Goal: Ask a question

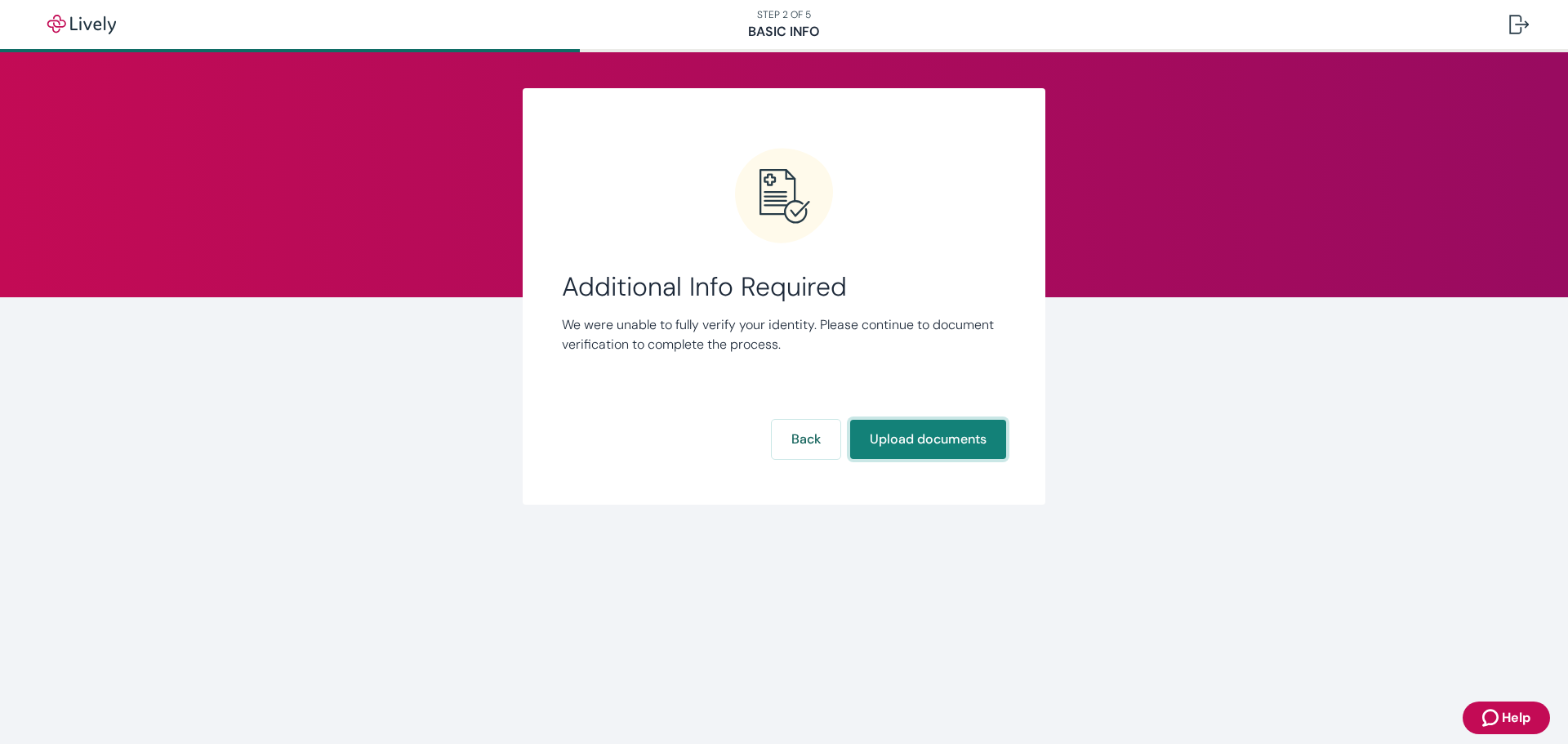
click at [928, 434] on button "Upload documents" at bounding box center [927, 439] width 156 height 39
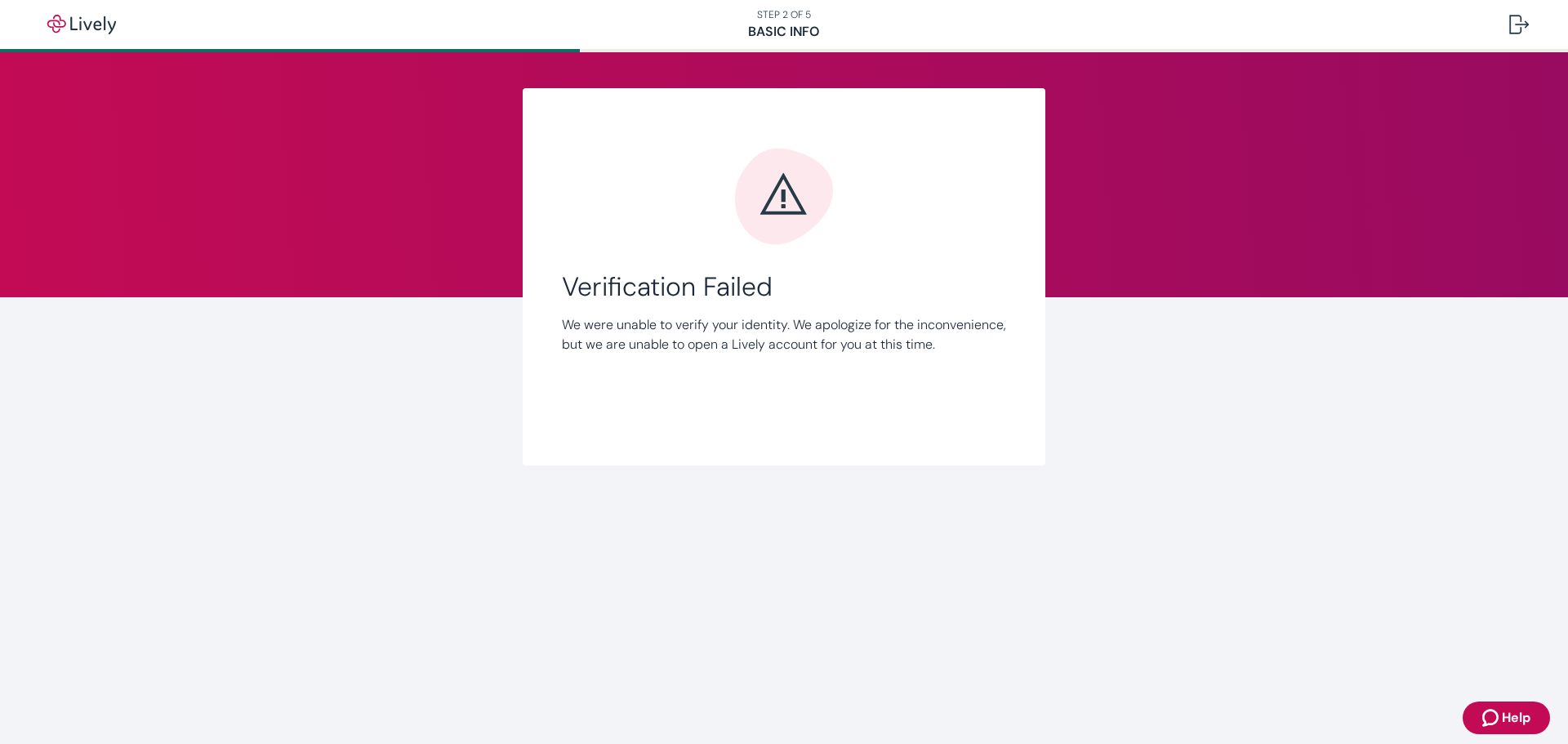
click at [1520, 716] on span "Help" at bounding box center [1516, 717] width 29 height 19
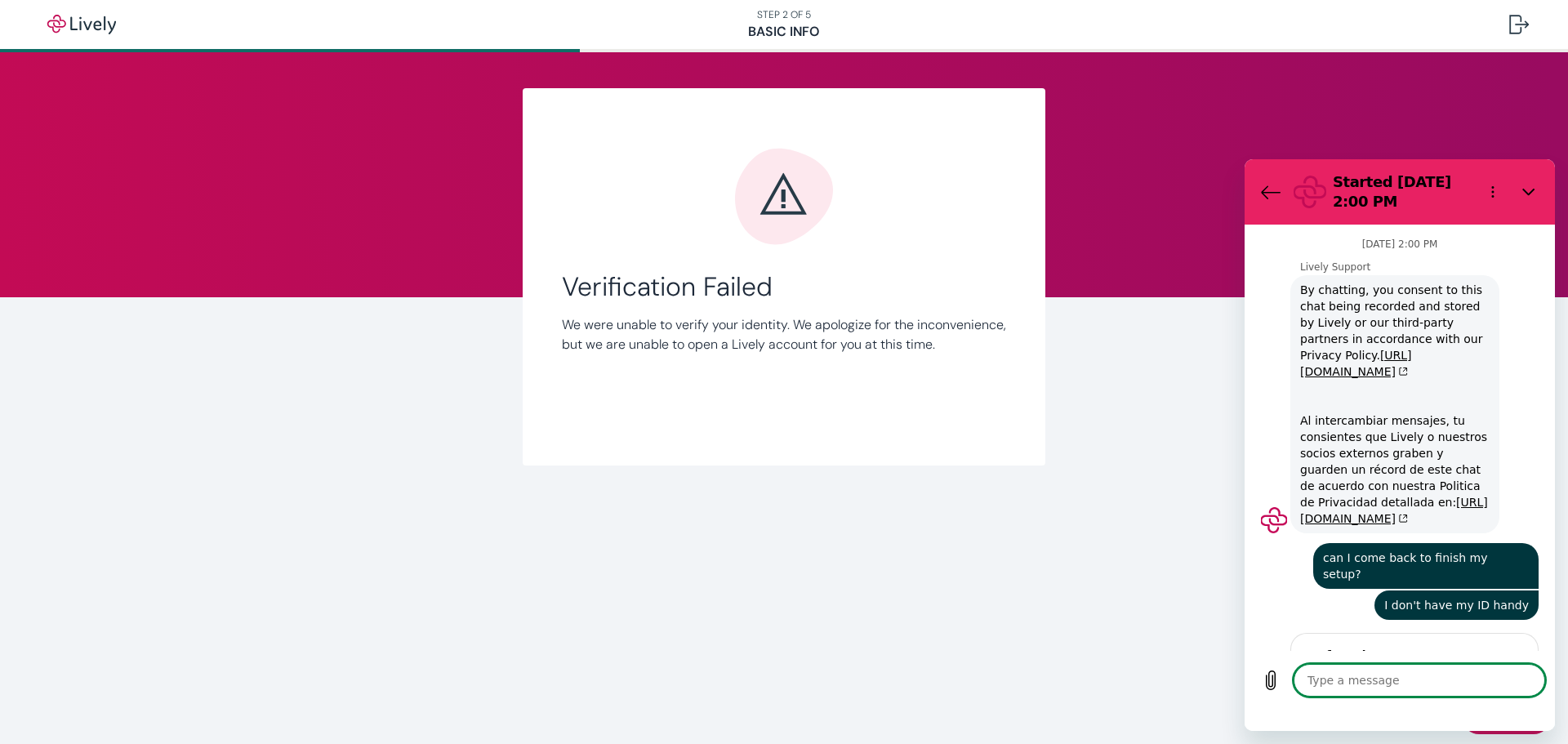
type textarea "x"
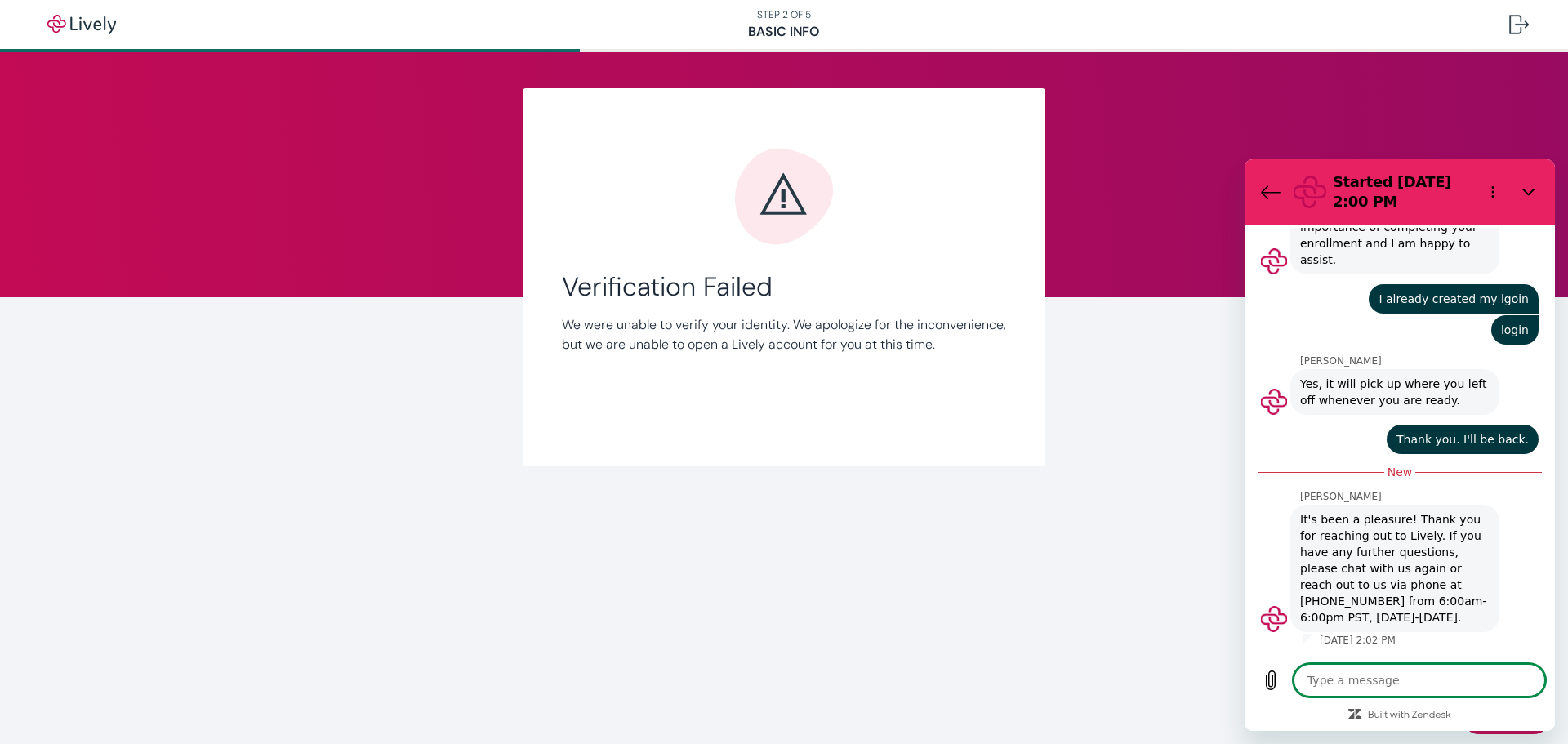
type textarea "m"
type textarea "x"
type textarea "my"
type textarea "x"
type textarea "my"
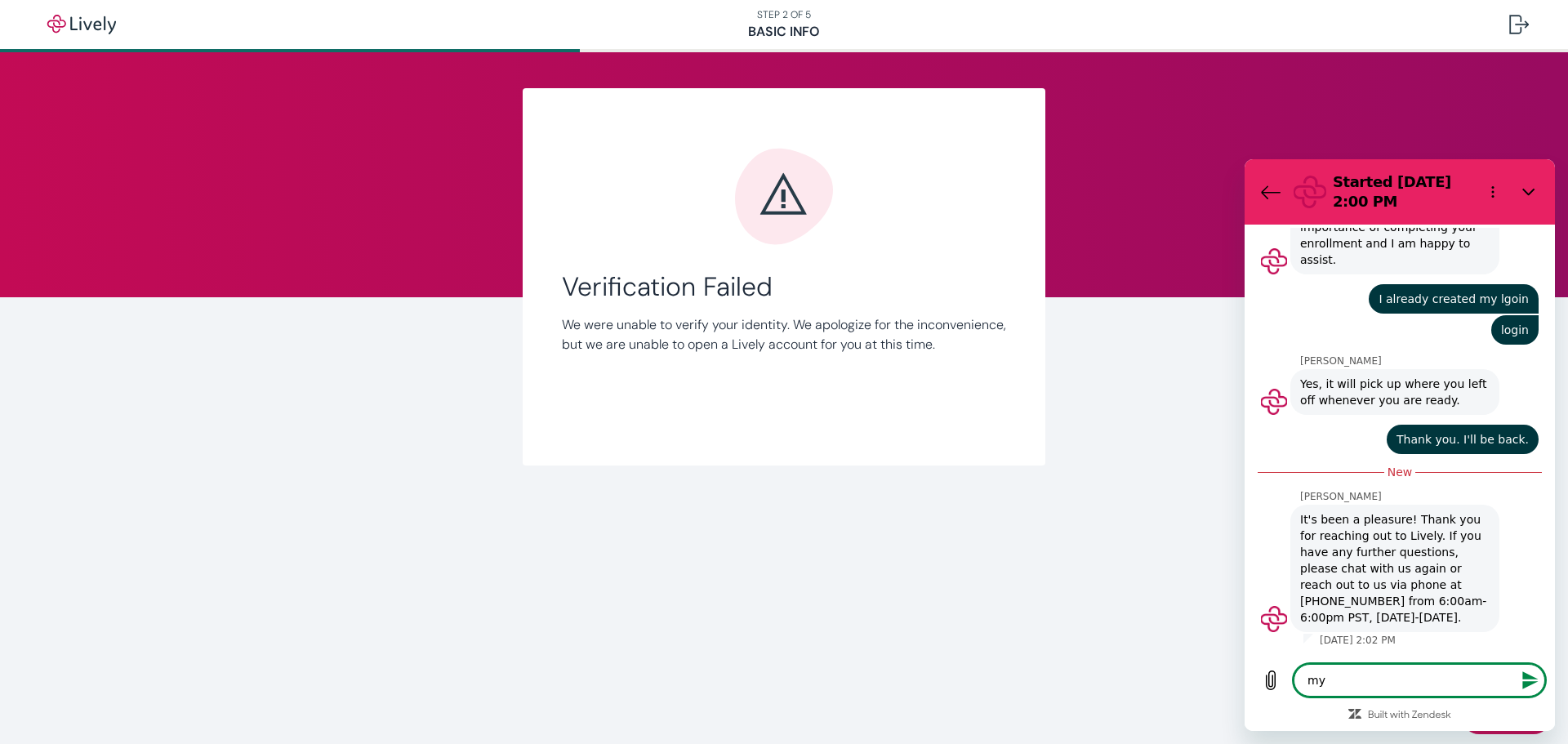
type textarea "x"
type textarea "my v"
type textarea "x"
type textarea "my ve"
type textarea "x"
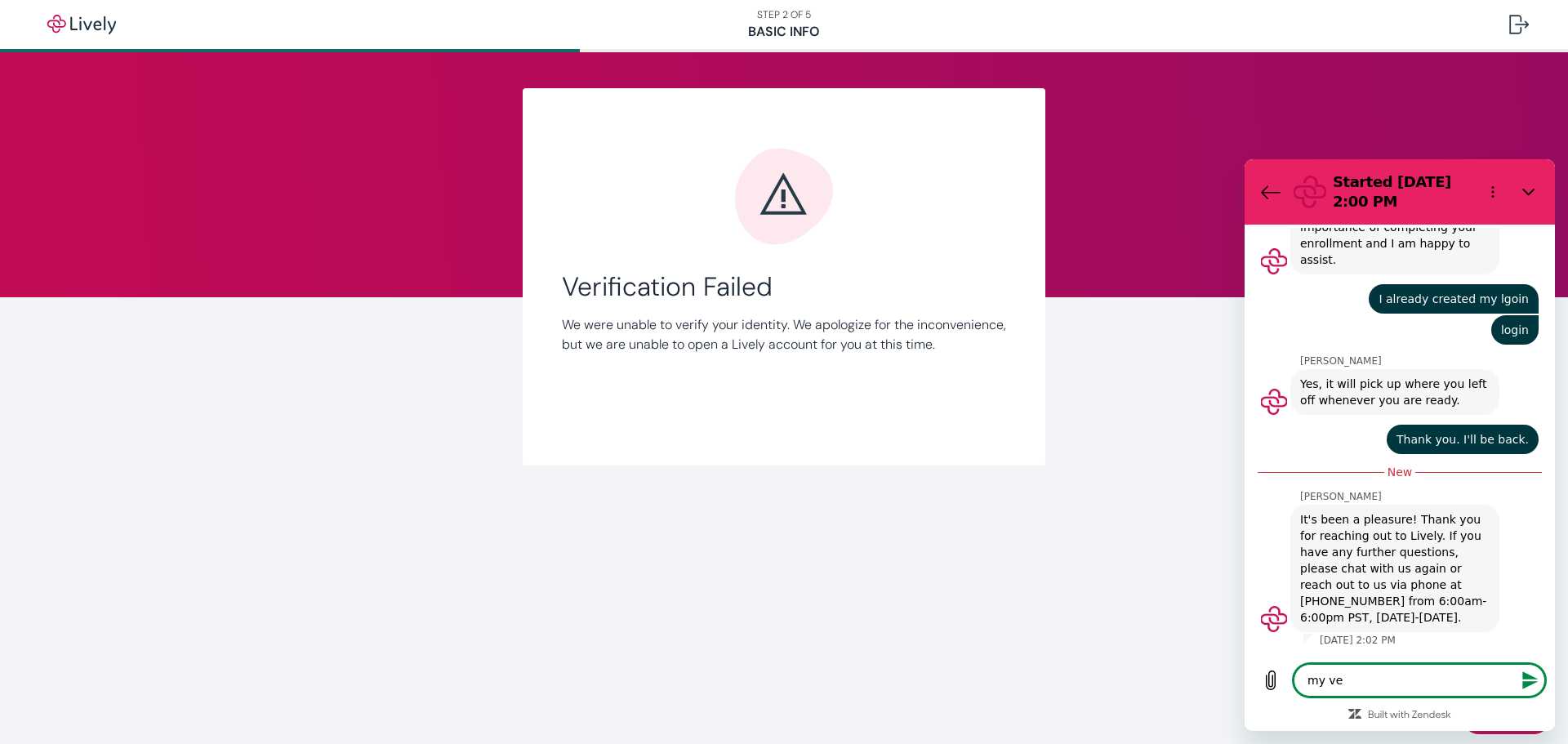
type textarea "my ver"
type textarea "x"
type textarea "my verf"
type textarea "x"
type textarea "my verfi"
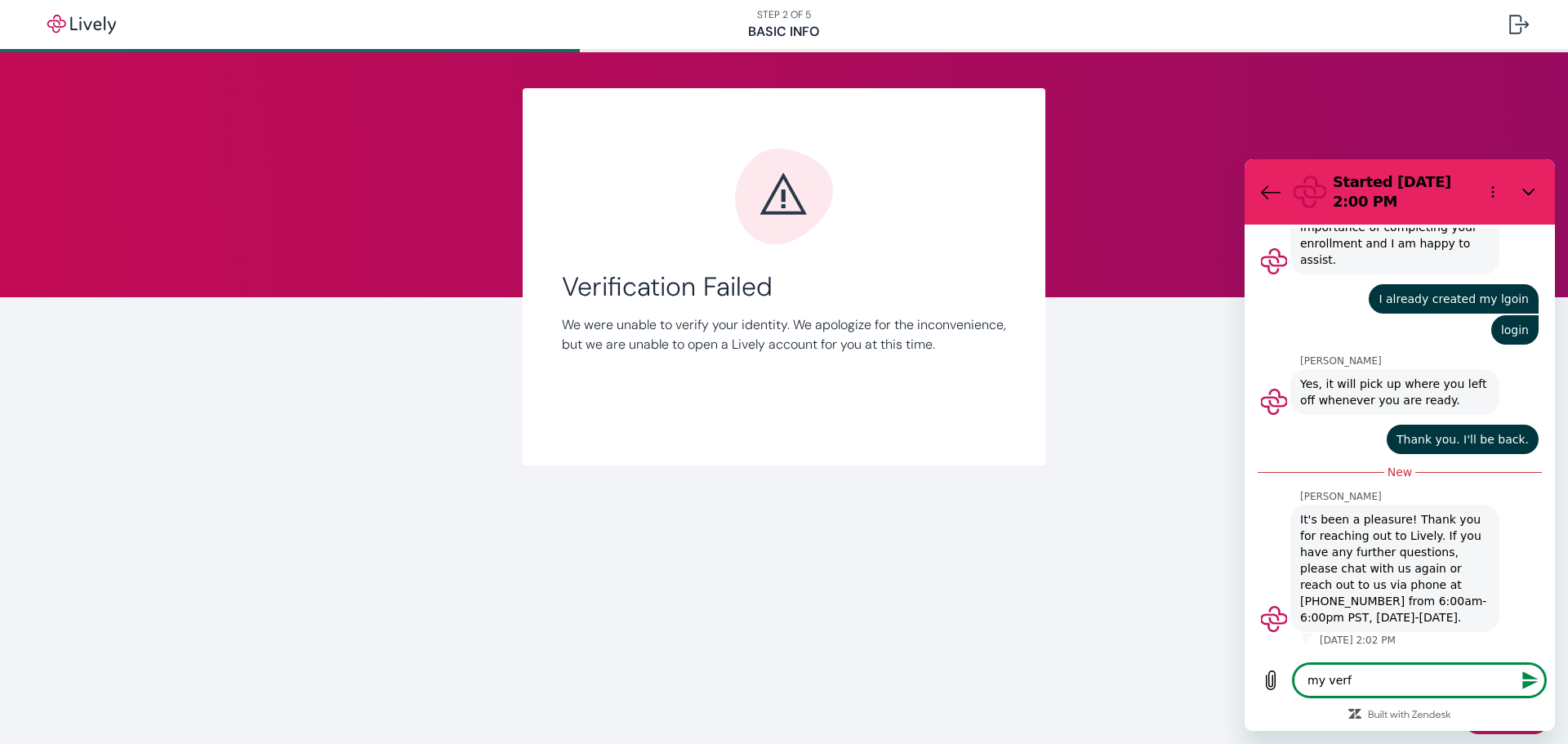
type textarea "x"
type textarea "my verfic"
type textarea "x"
type textarea "my verfica"
type textarea "x"
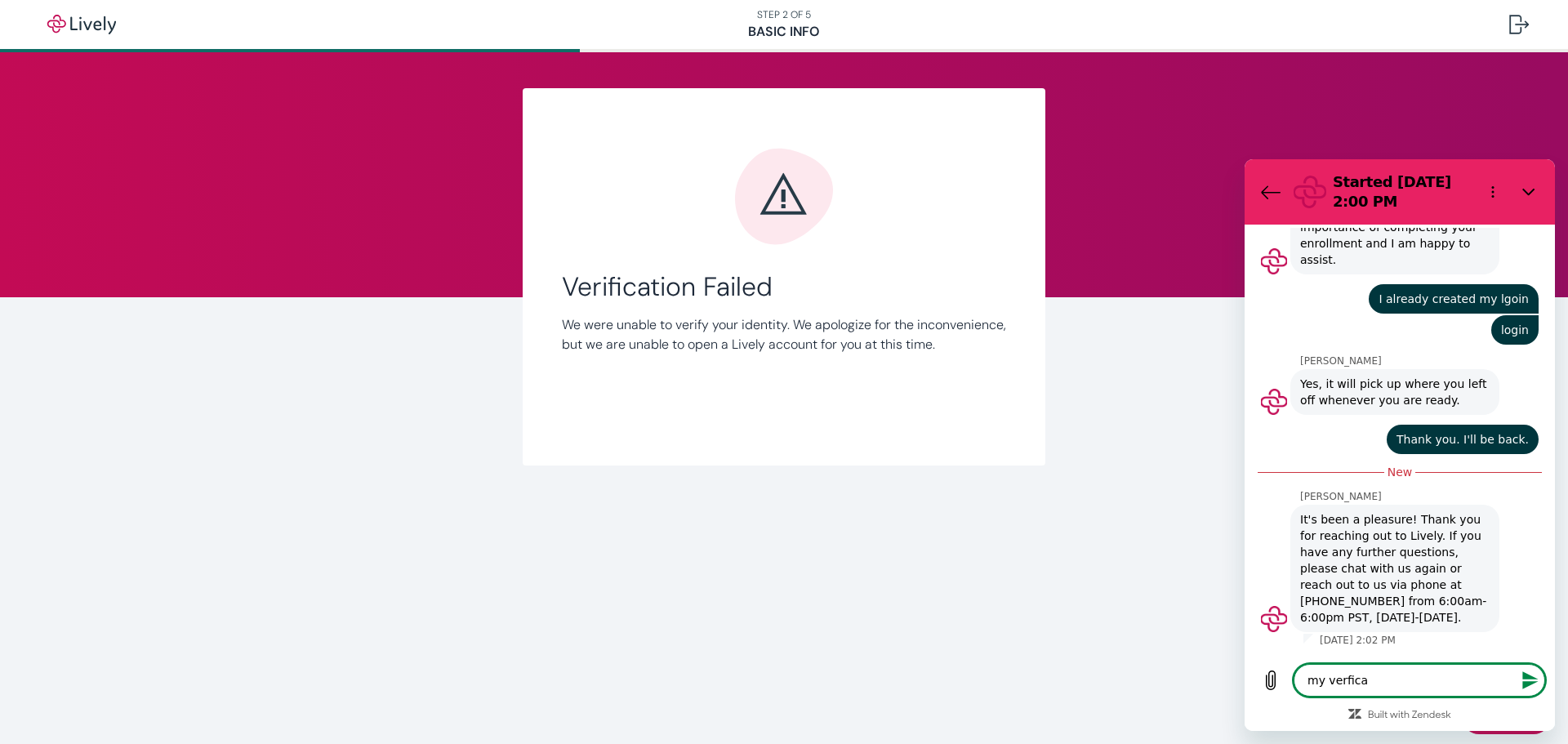
type textarea "my verficat"
type textarea "x"
type textarea "my verficati"
type textarea "x"
type textarea "my verficatio"
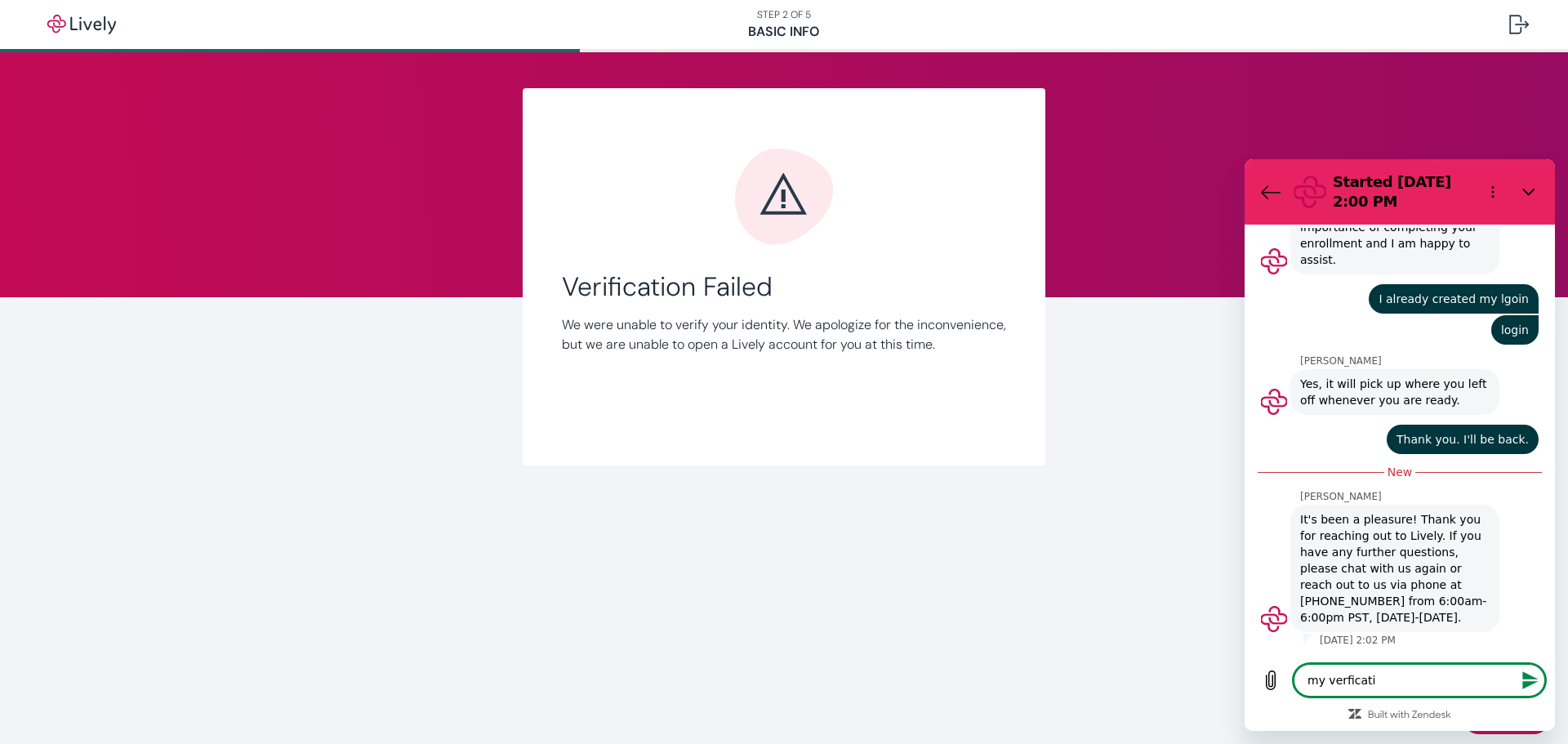
type textarea "x"
type textarea "my verfication"
type textarea "x"
type textarea "my verfication"
type textarea "x"
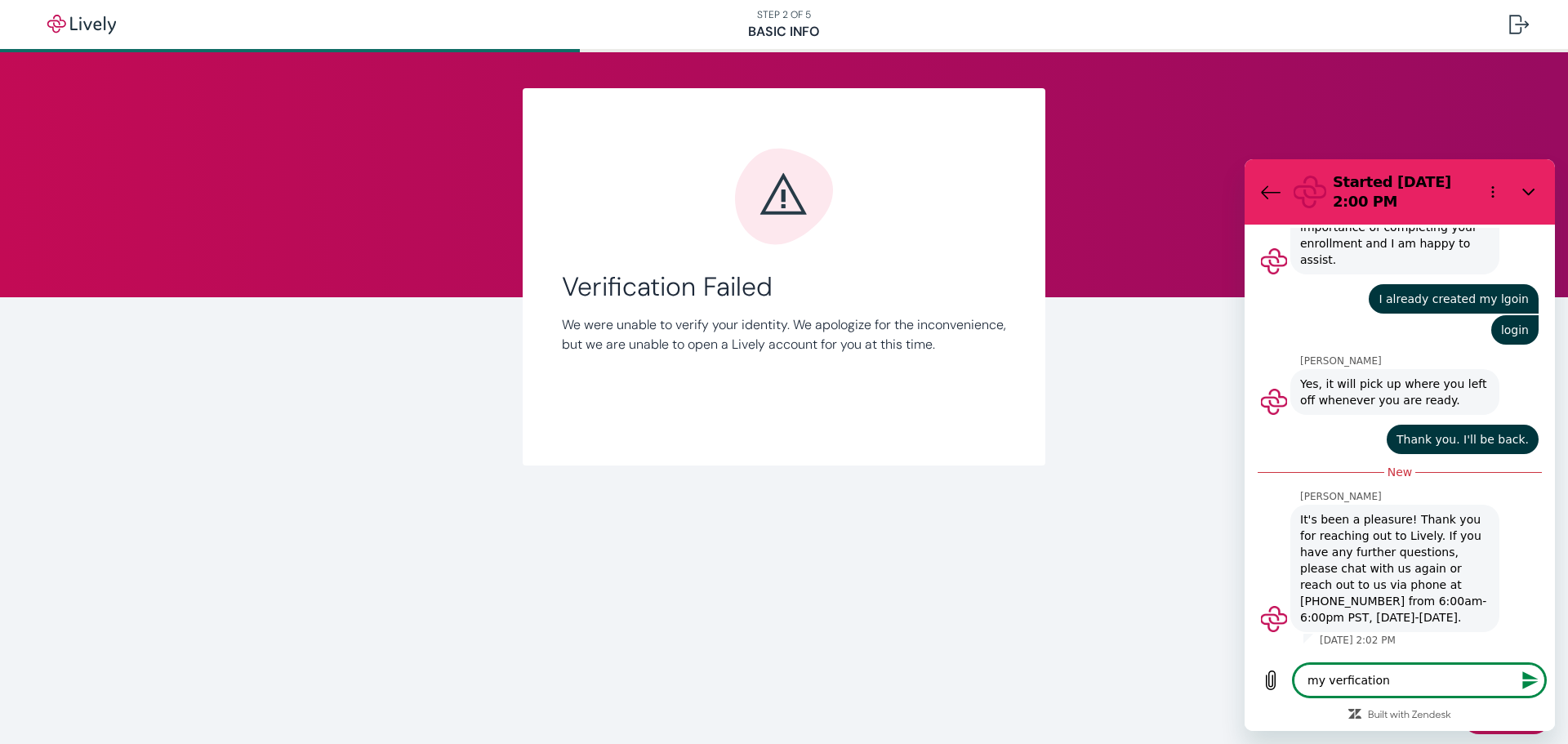
type textarea "my verfication f"
type textarea "x"
type textarea "my verfication fa"
type textarea "x"
type textarea "my verfication fai"
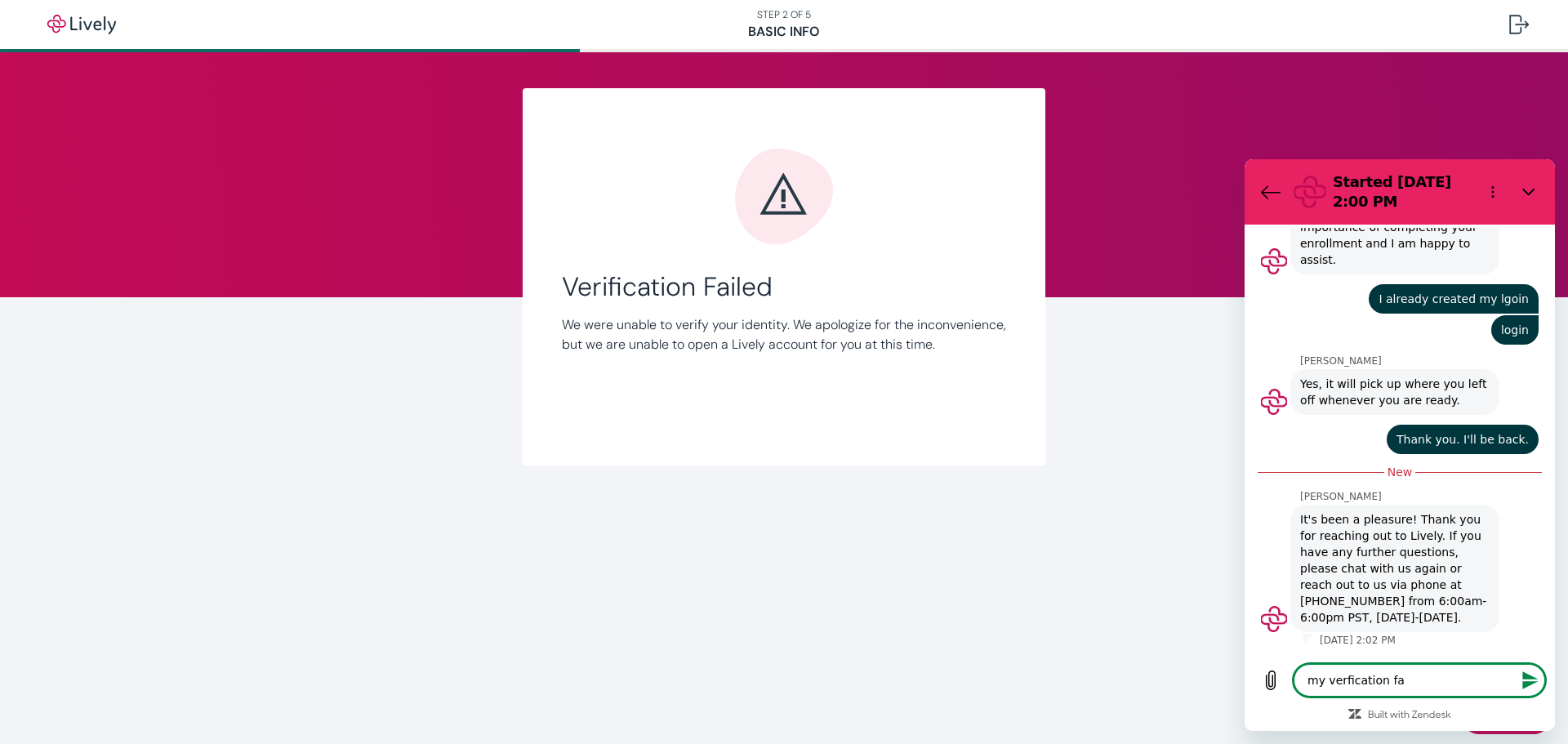
type textarea "x"
type textarea "my verfication fail"
type textarea "x"
type textarea "my verfication [PERSON_NAME]"
type textarea "x"
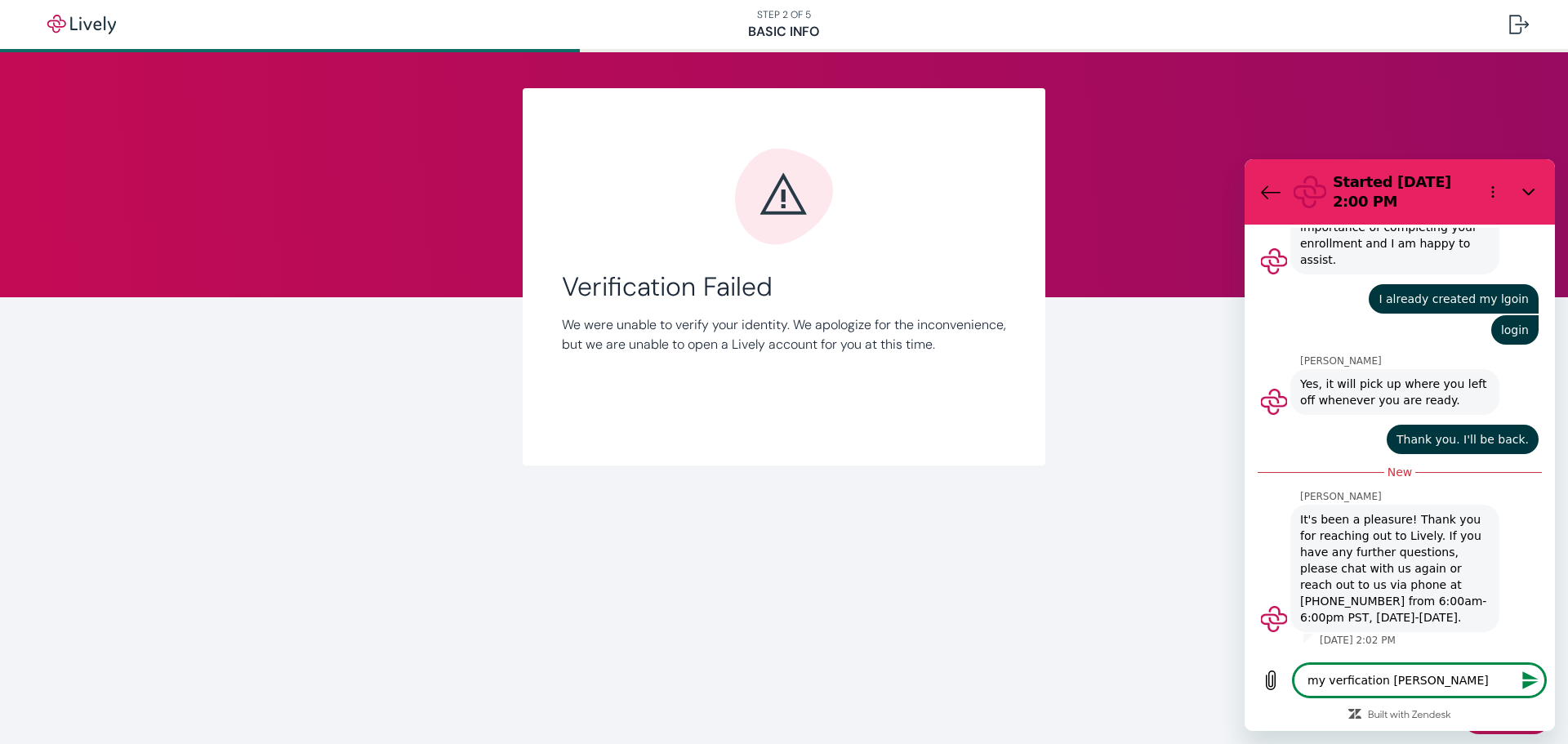
type textarea "my verfication failed"
type textarea "x"
type textarea "my verfication failed"
type textarea "x"
type textarea "my verfication failed a"
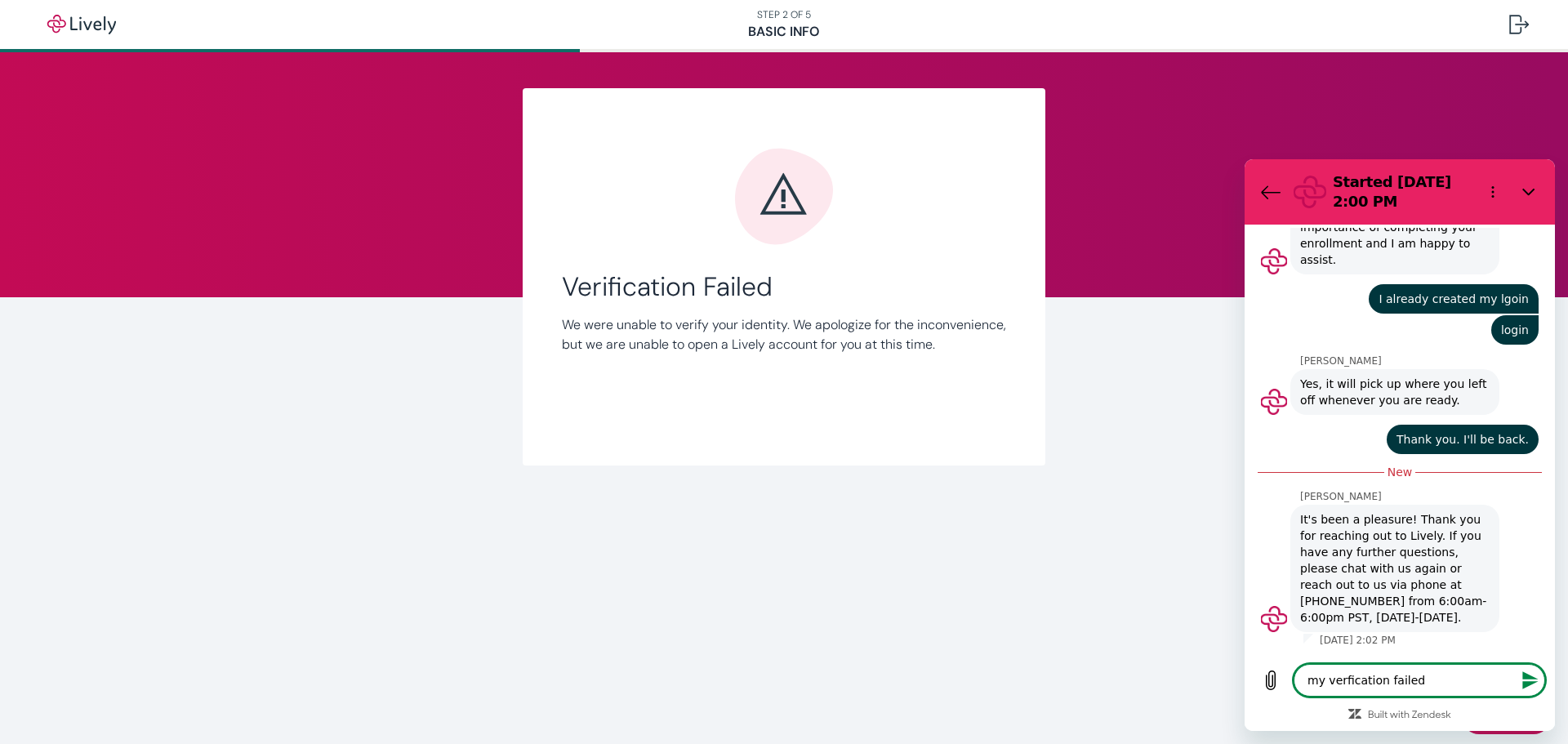
type textarea "x"
type textarea "my verfication failed an"
type textarea "x"
type textarea "my verfication failed and"
type textarea "x"
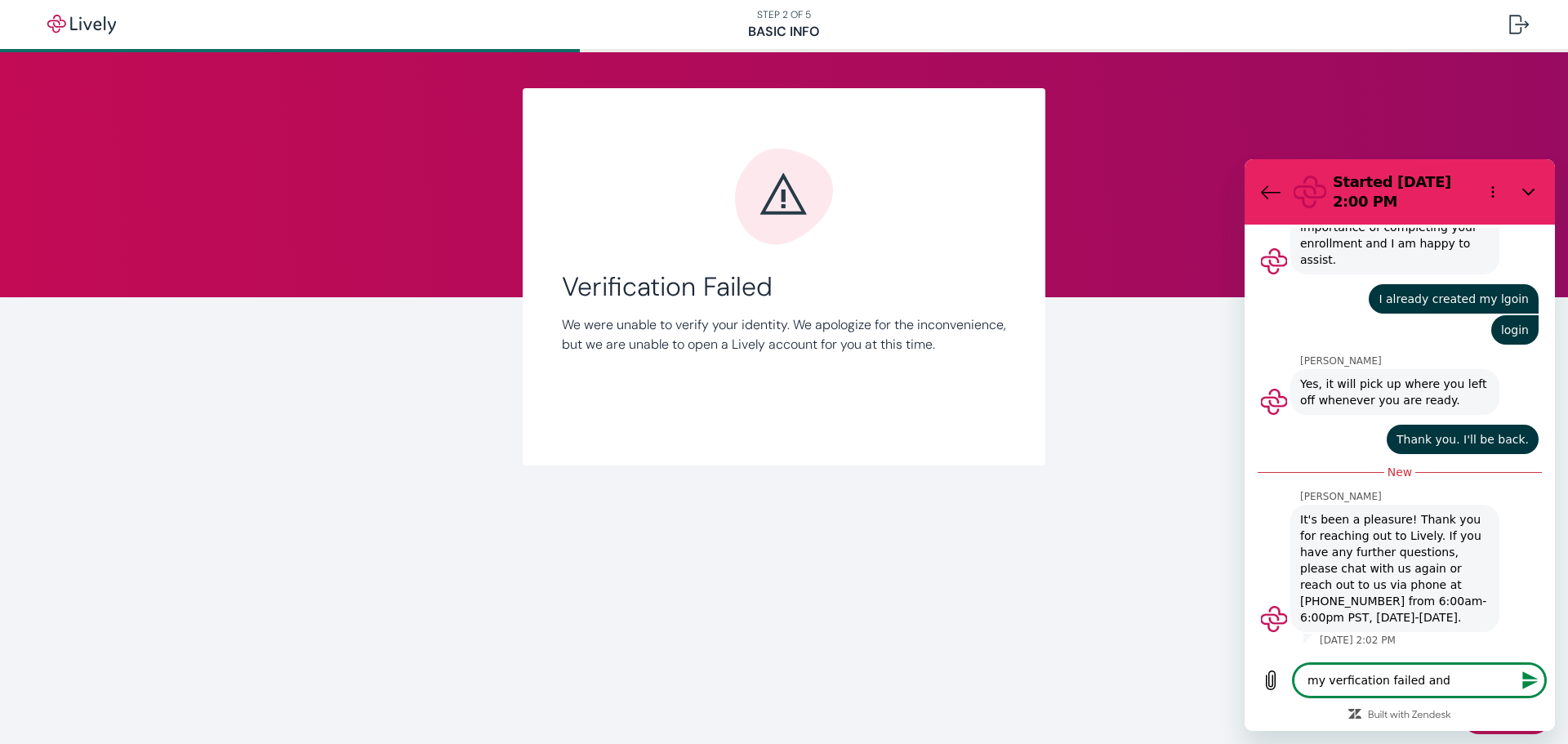
type textarea "my verfication failed and"
type textarea "x"
type textarea "my verfication failed and I"
type textarea "x"
type textarea "my verfication failed and I"
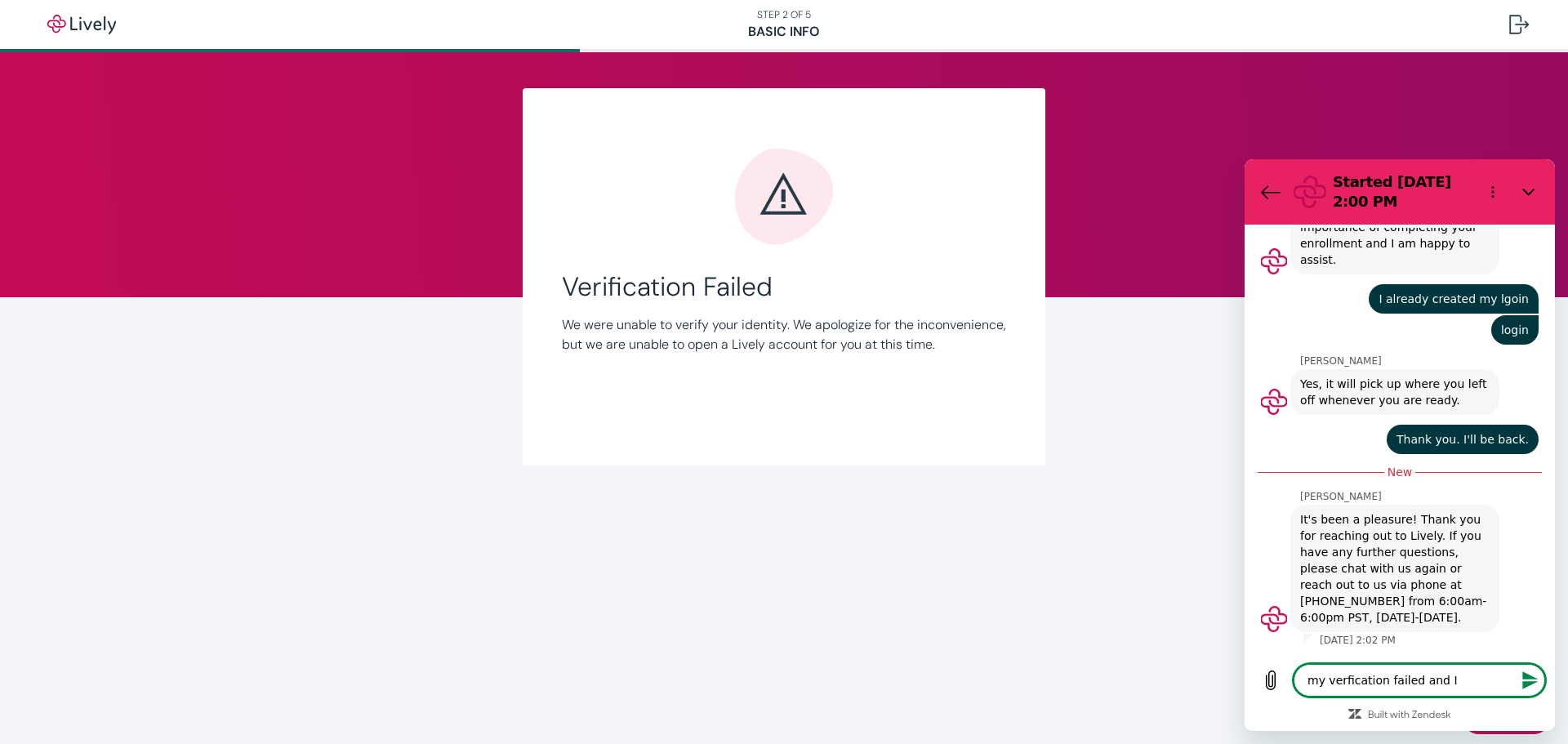
type textarea "x"
type textarea "my verfication failed and I d"
type textarea "x"
type textarea "my verfication failed and I do"
type textarea "x"
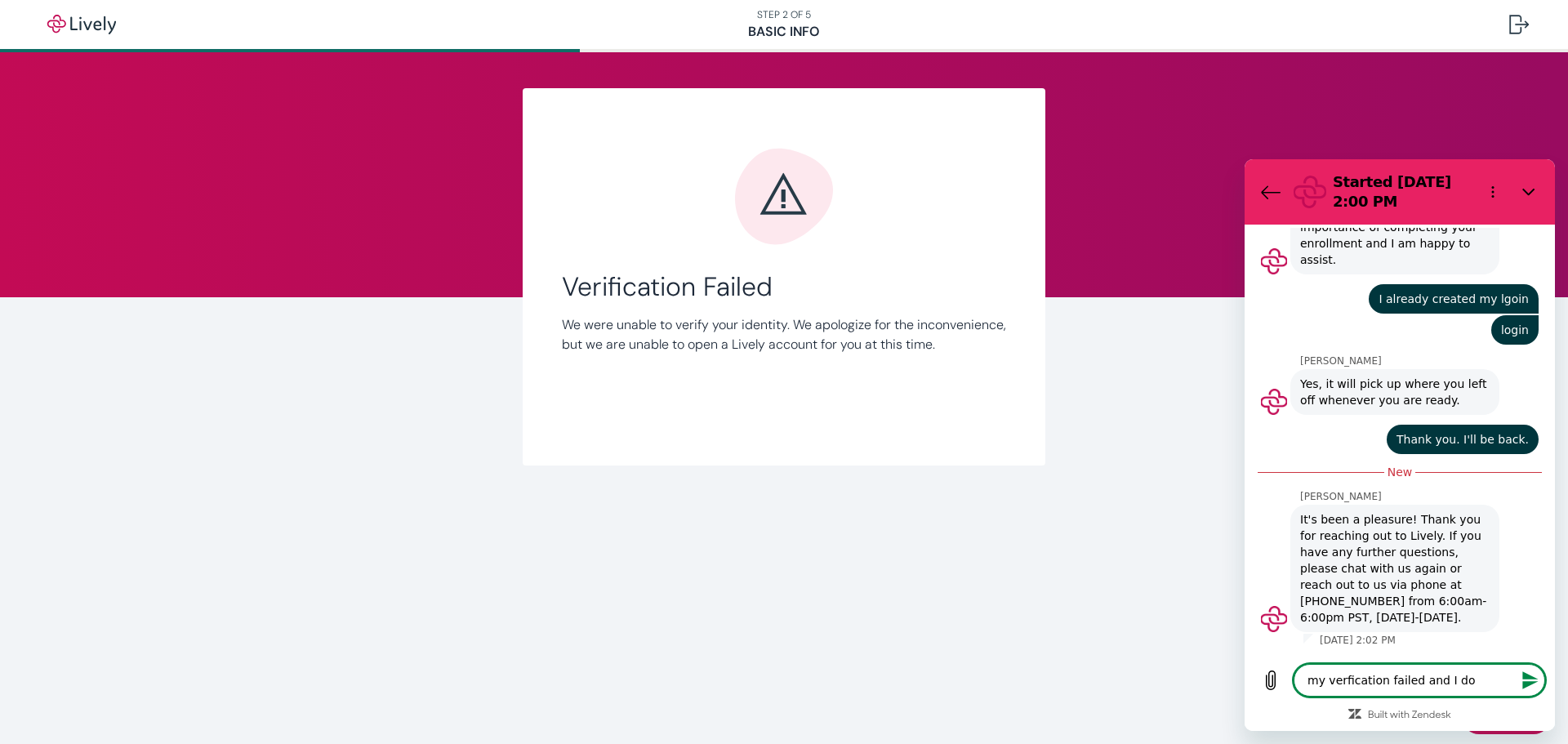
type textarea "my verfication failed and I don"
type textarea "x"
type textarea "my verfication failed and I don'"
type textarea "x"
type textarea "my verfication failed and I don't"
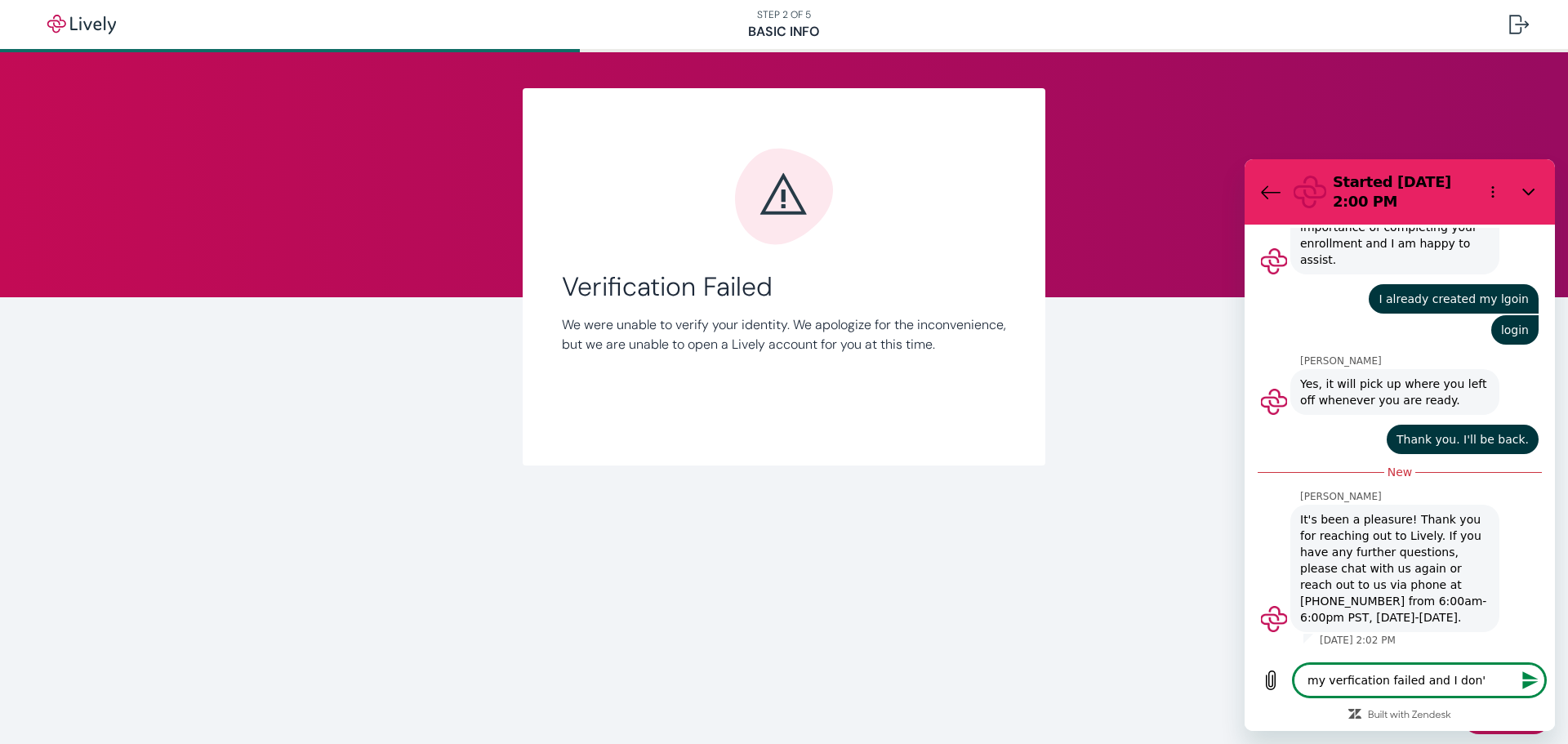
type textarea "x"
type textarea "my verfication failed and I don't"
type textarea "x"
type textarea "my verfication failed and I don't k"
type textarea "x"
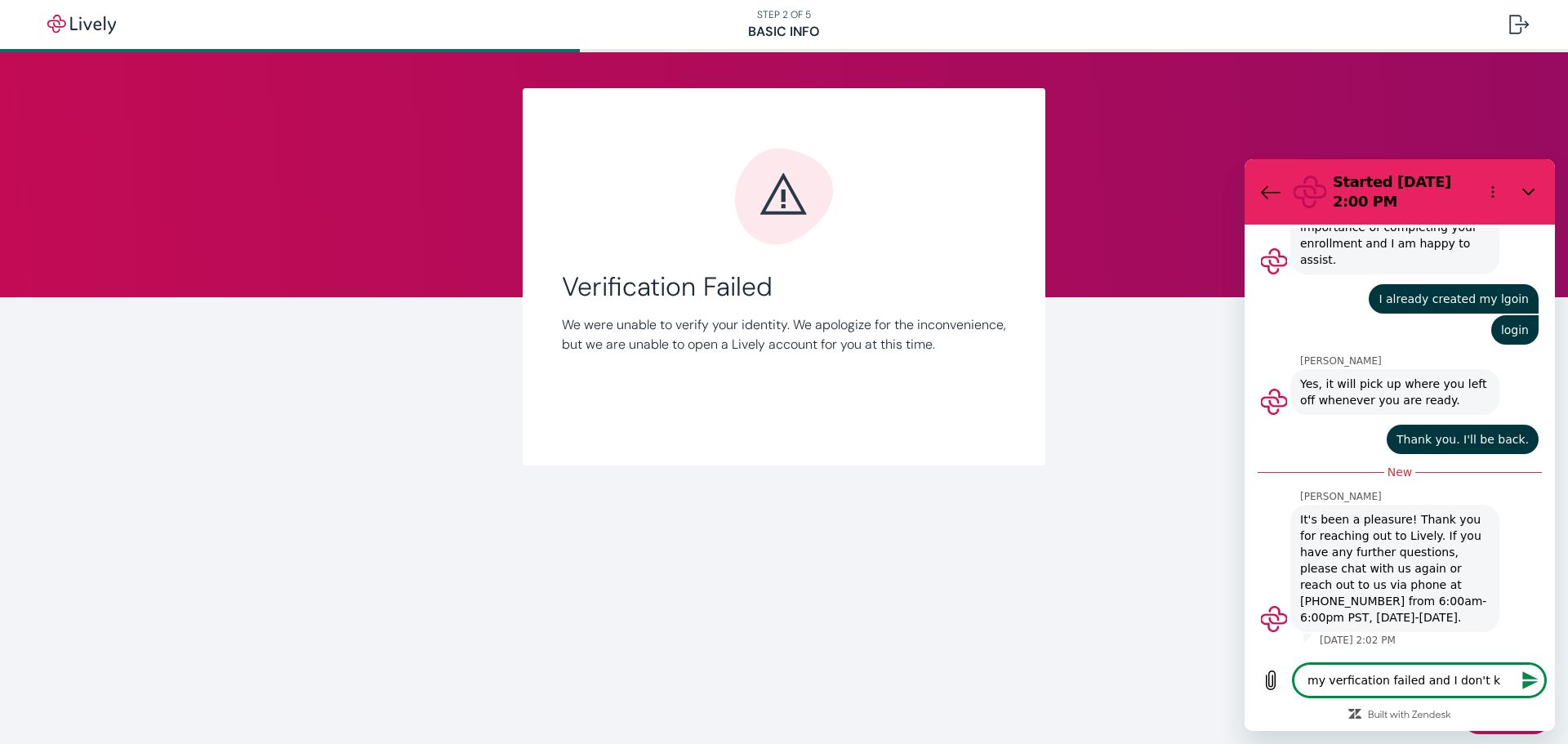
type textarea "my verfication failed and I don't kn"
type textarea "x"
type textarea "my verfication failed and I don't knwo"
type textarea "x"
type textarea "my verfication failed and I don't knwo"
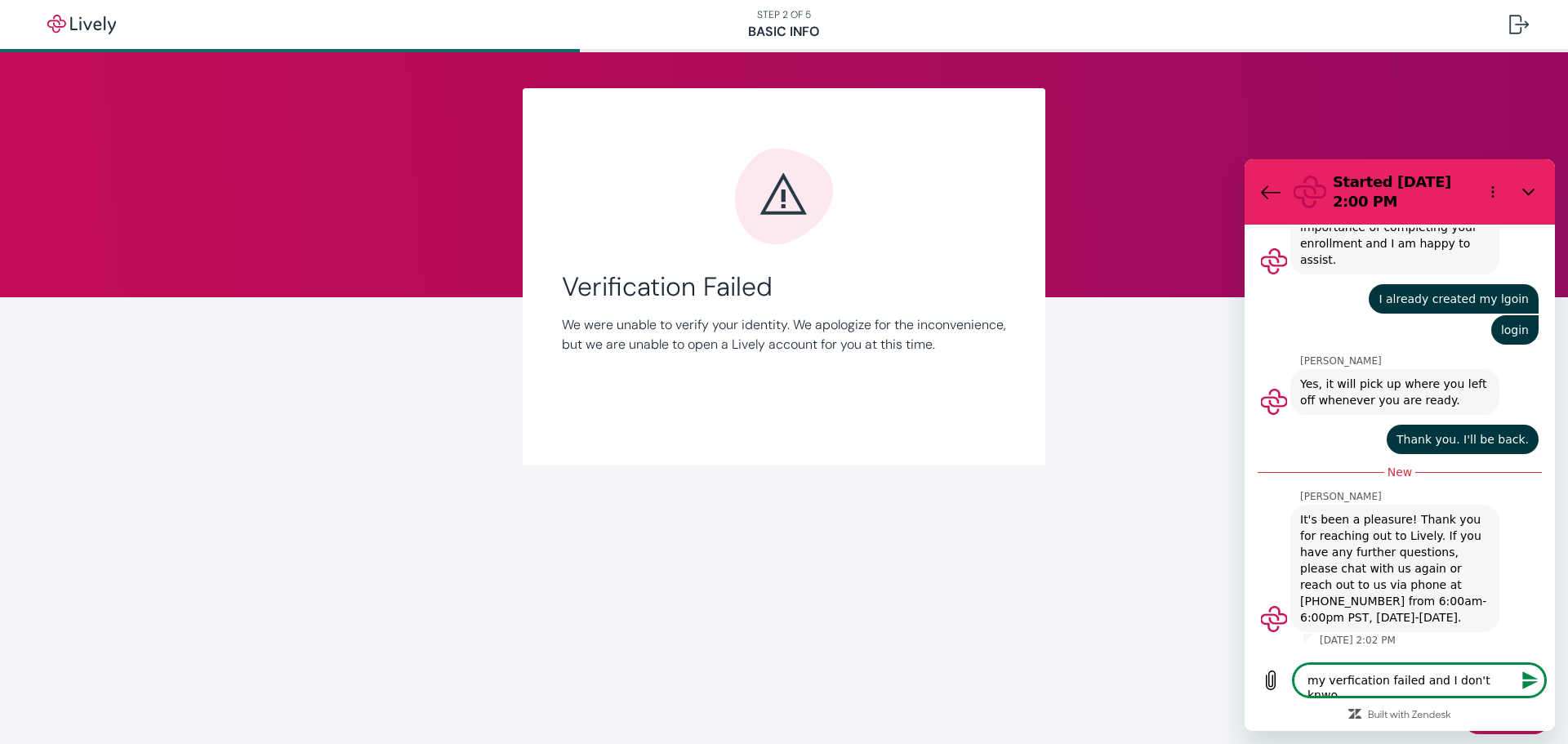
type textarea "x"
type textarea "my verfication failed and I don't knwo"
type textarea "x"
type textarea "my verfication failed and I don't knw"
type textarea "x"
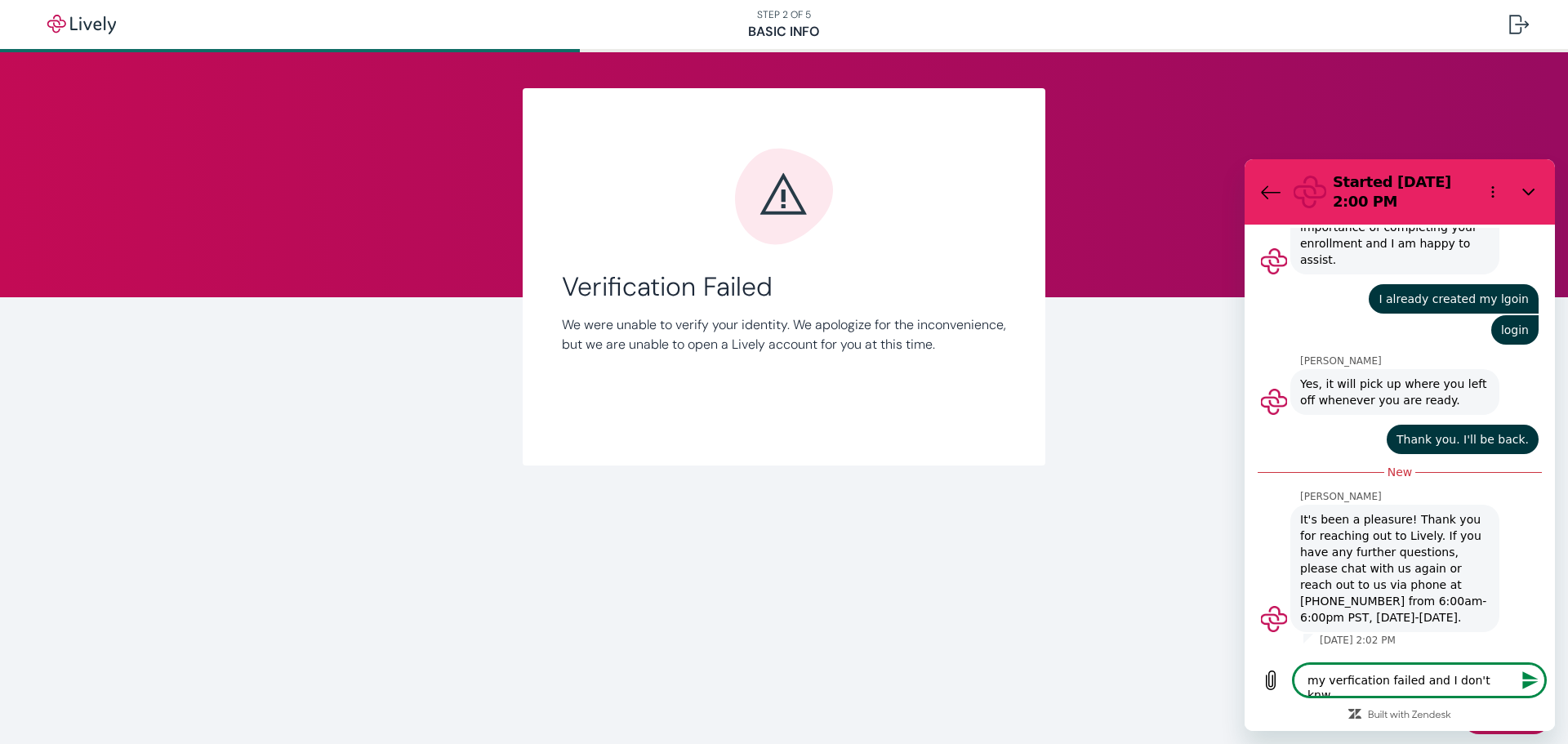
type textarea "my verfication failed and I don't kn"
type textarea "x"
type textarea "my verfication failed and I don't kno"
type textarea "x"
type textarea "my verfication failed and I don't know"
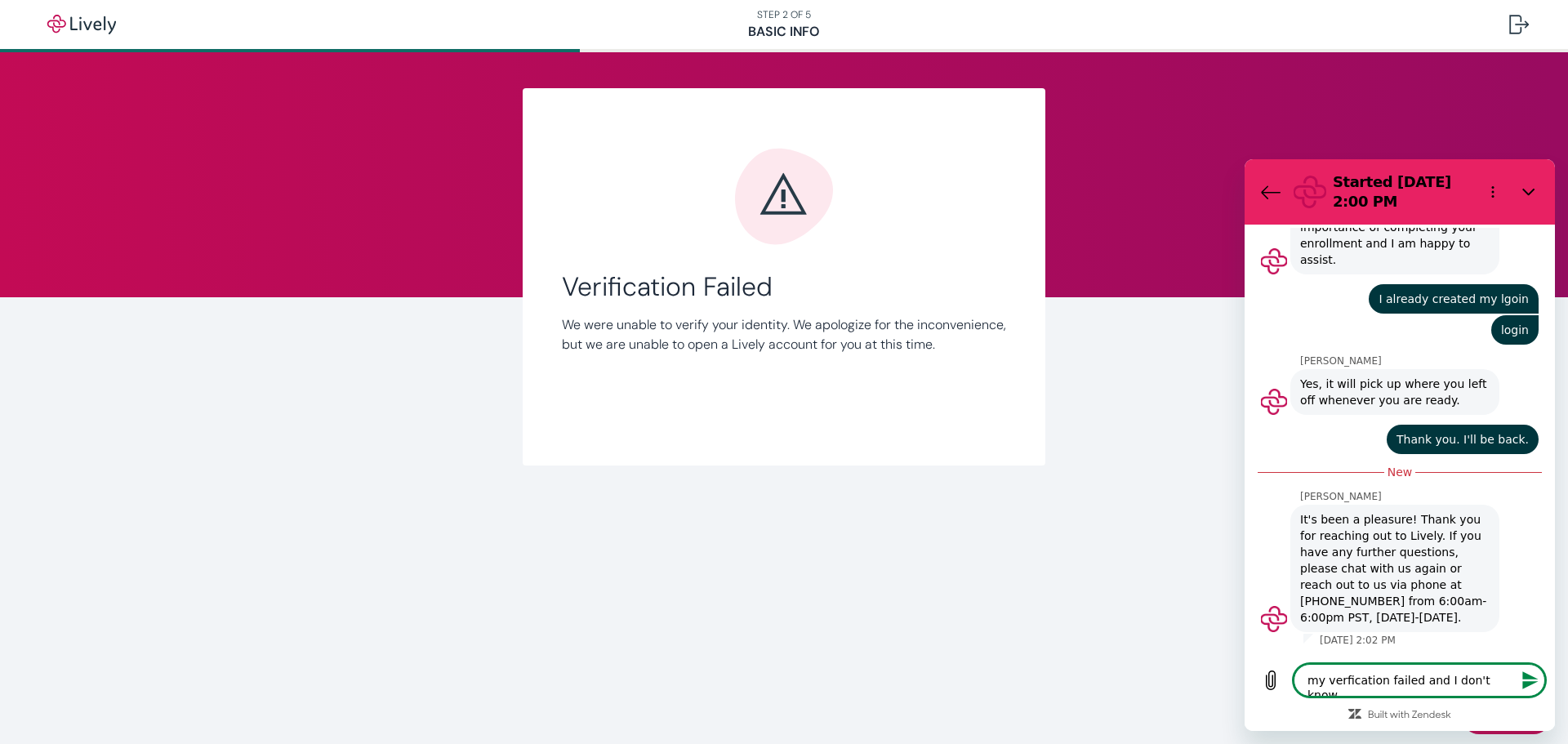
type textarea "x"
type textarea "my verfication failed and I don't know"
type textarea "x"
type textarea "my verfication failed and I don't know w"
type textarea "x"
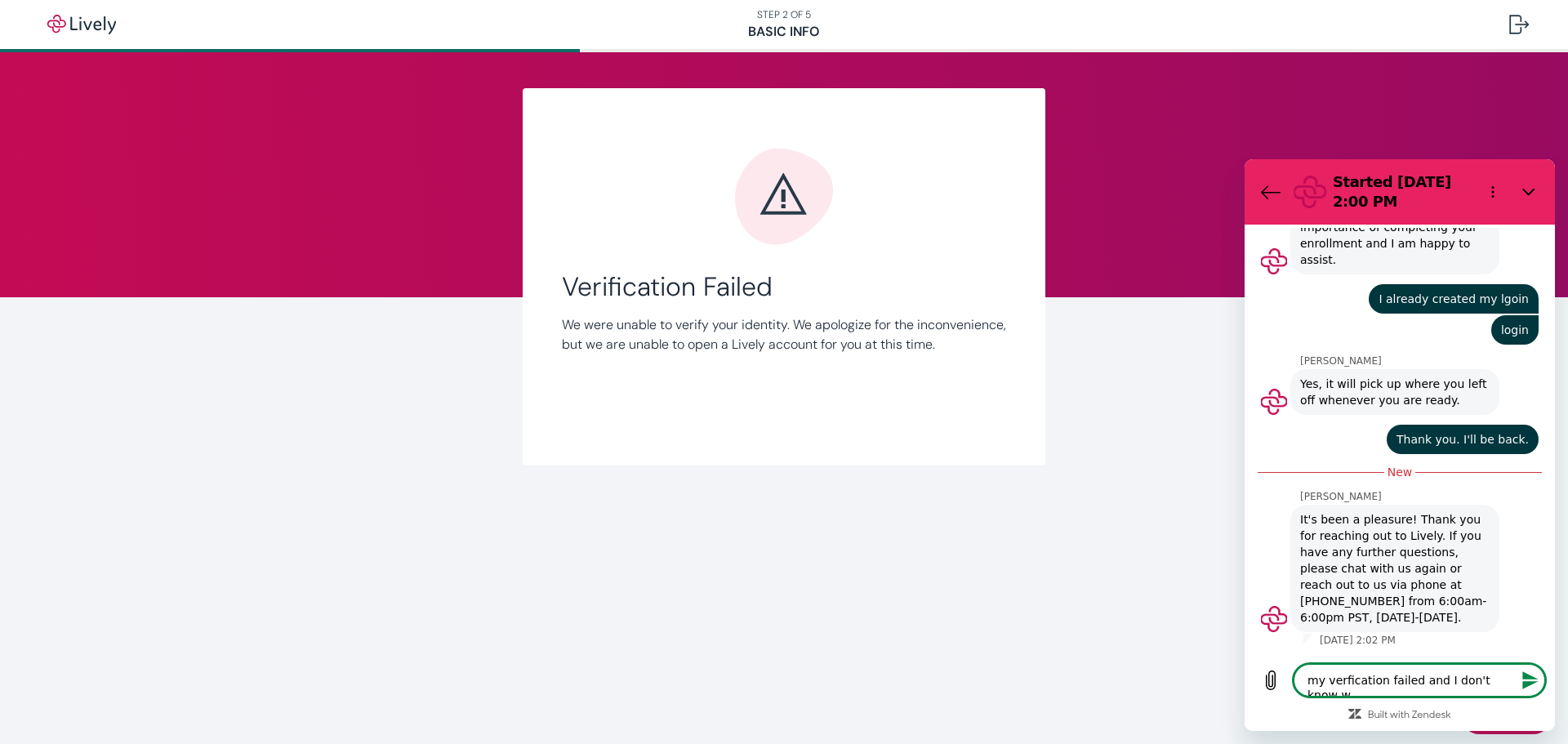
type textarea "my verfication failed and I don't know wh"
type textarea "x"
type textarea "my verfication failed and I don't know why"
type textarea "x"
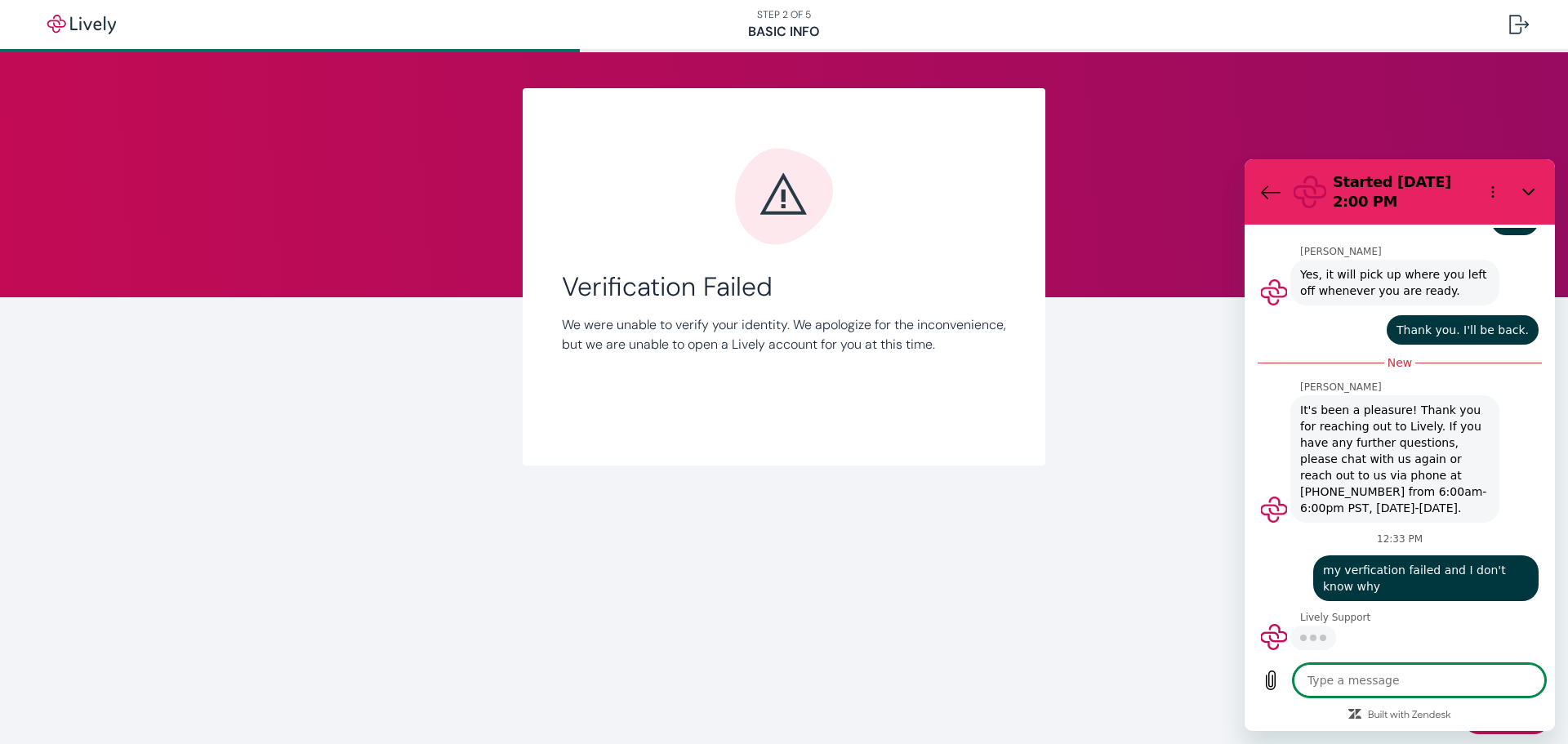
scroll to position [810, 0]
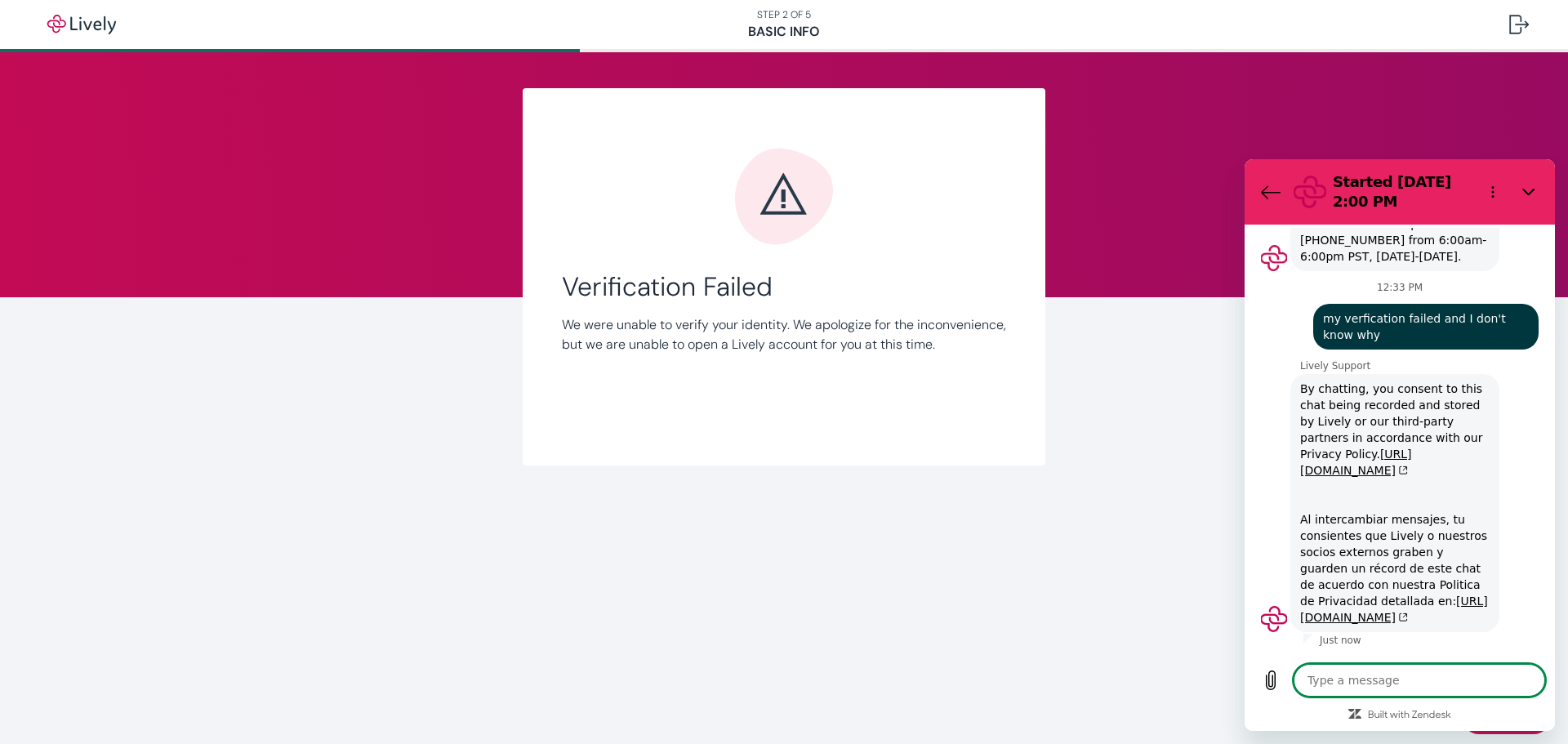
type textarea "x"
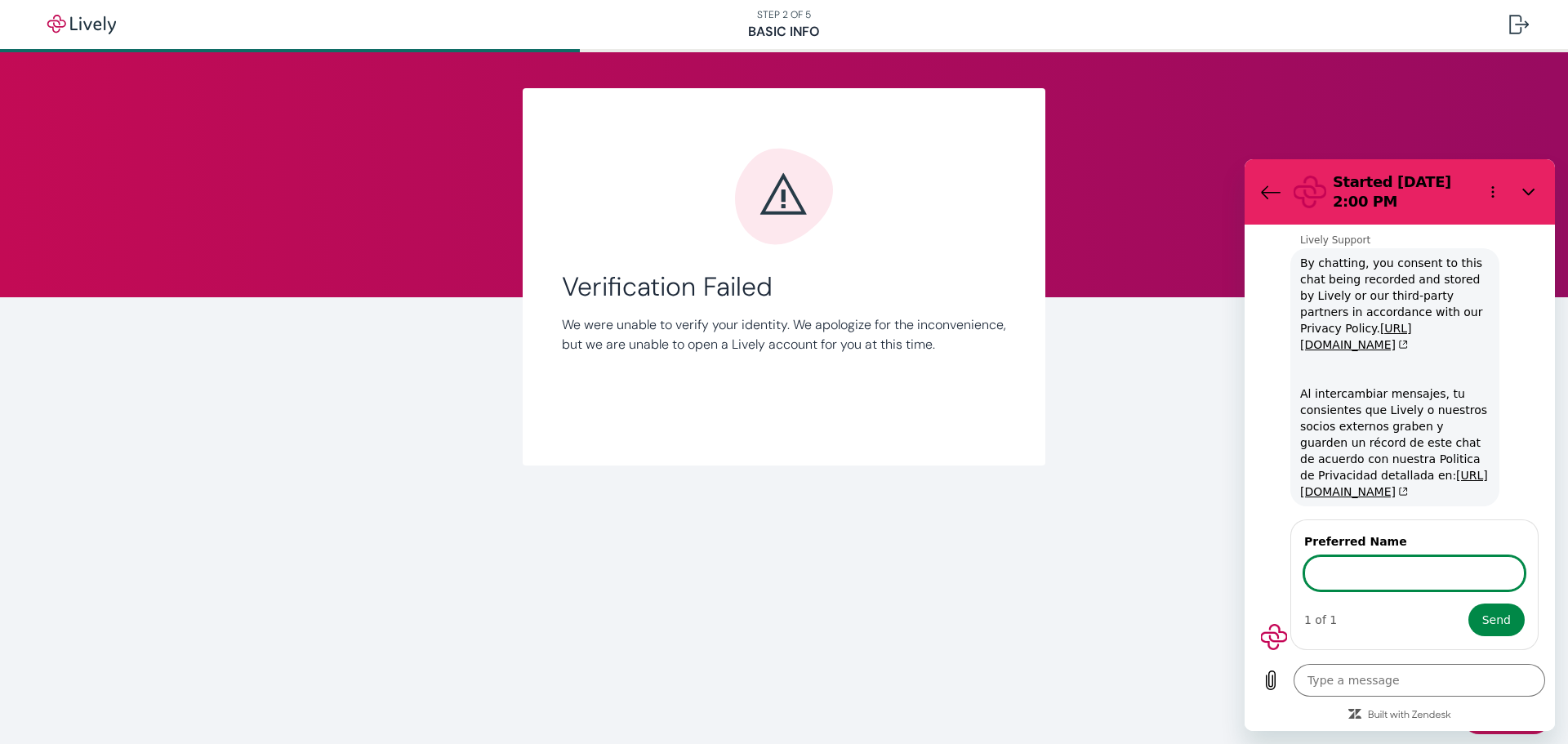
scroll to position [1204, 0]
type input "p"
type input "[PERSON_NAME]"
click at [1492, 622] on span "Send" at bounding box center [1495, 619] width 29 height 19
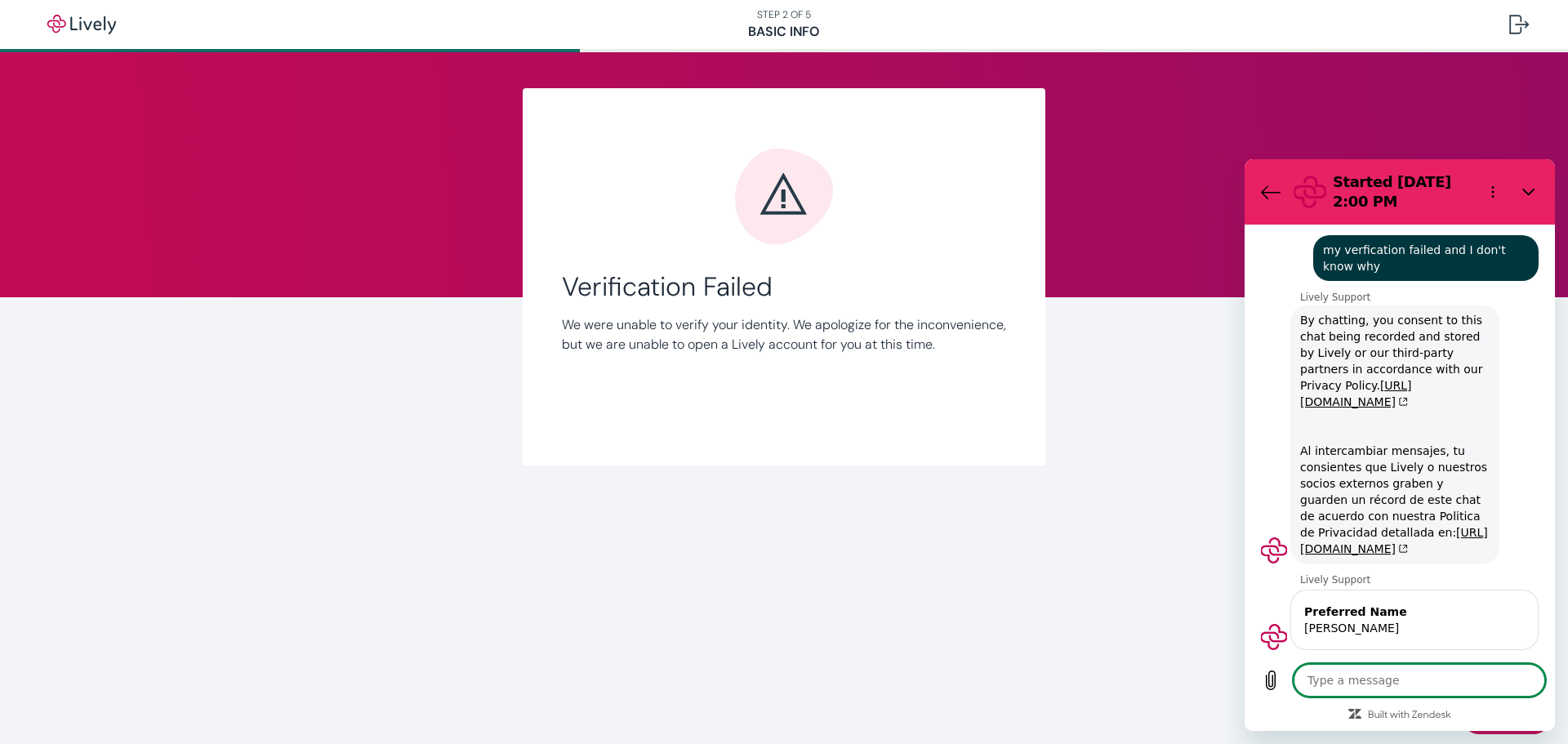
type textarea "x"
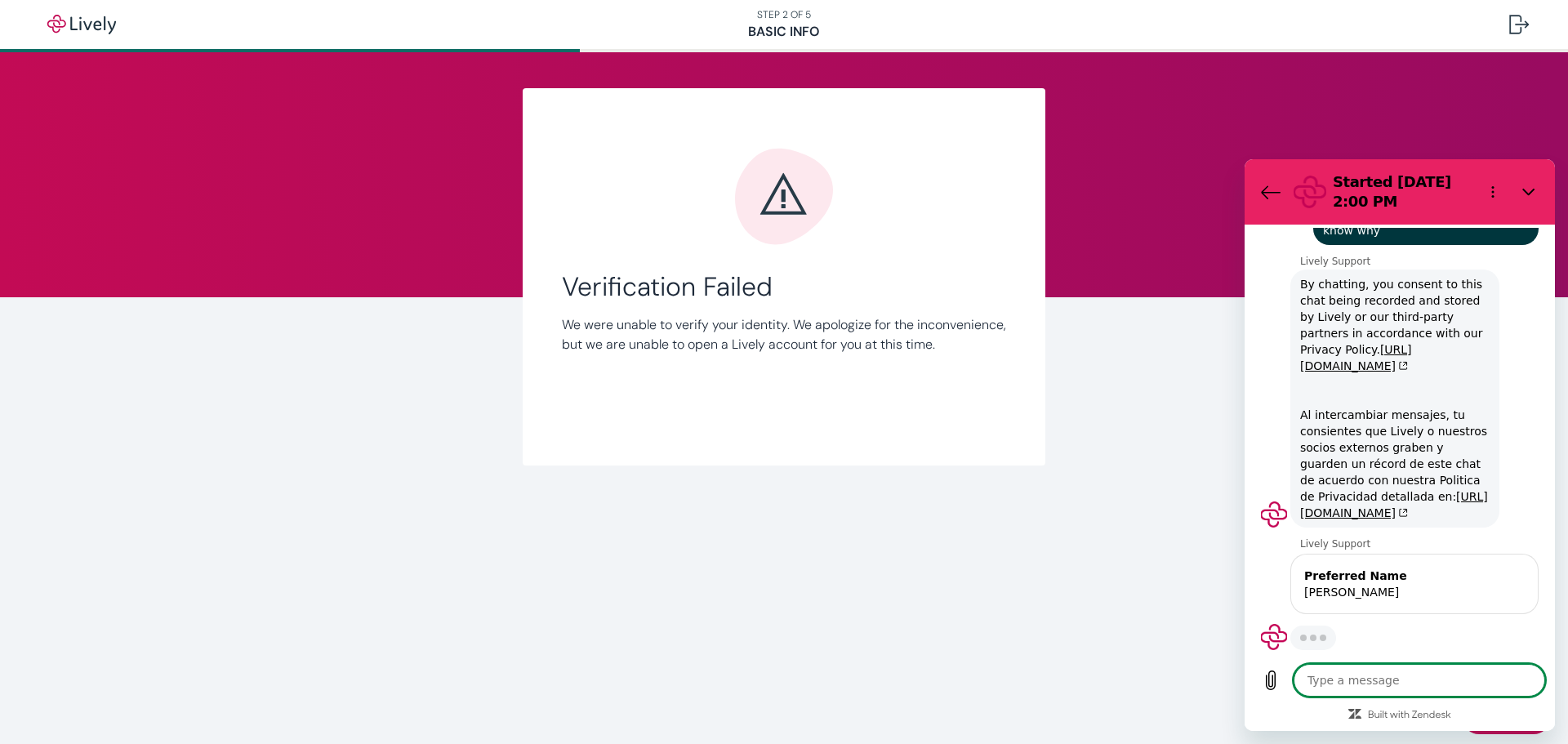
click at [1345, 679] on textarea at bounding box center [1419, 680] width 251 height 33
type textarea "M"
type textarea "x"
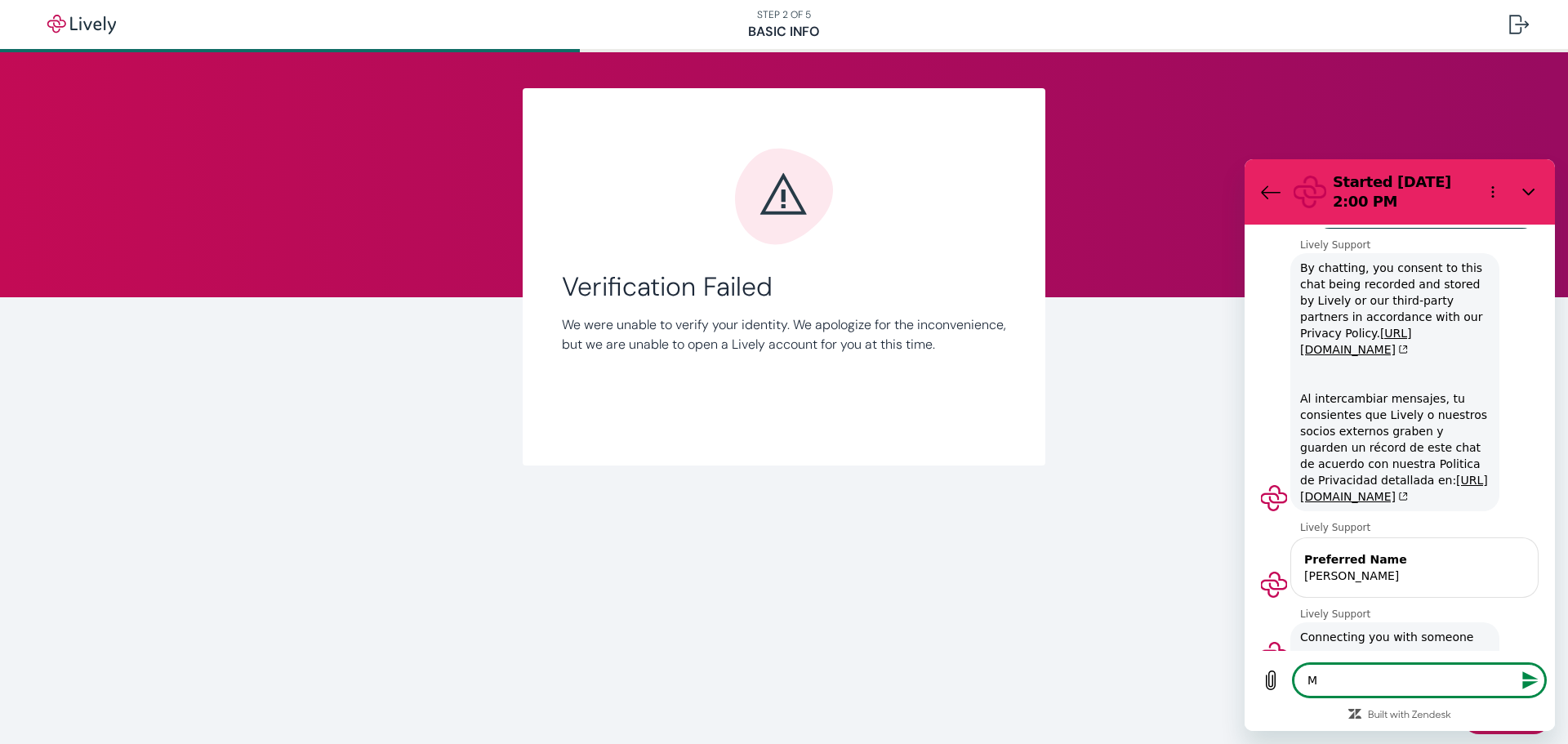
type textarea "My"
type textarea "x"
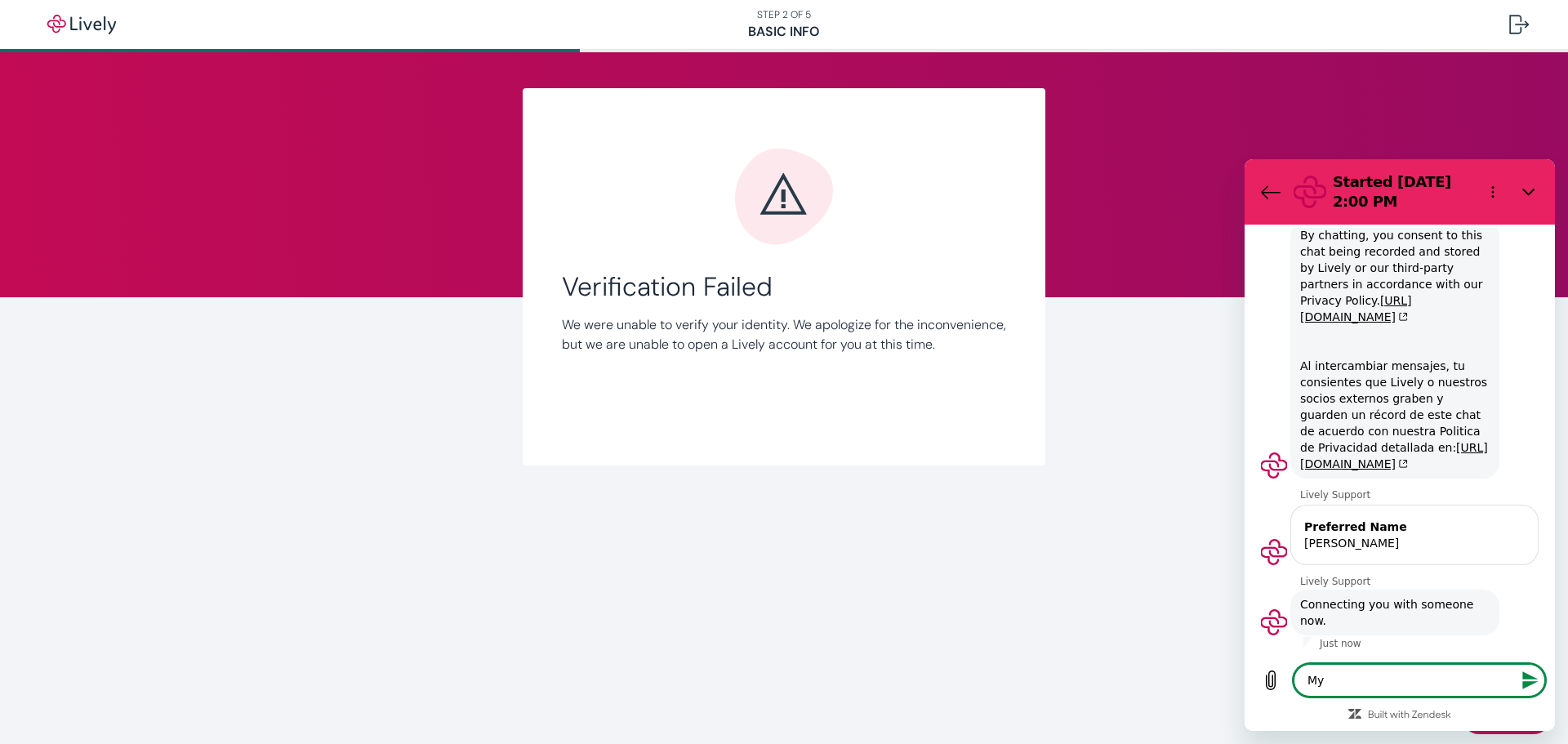
type textarea "My"
type textarea "x"
type textarea "My c"
type textarea "x"
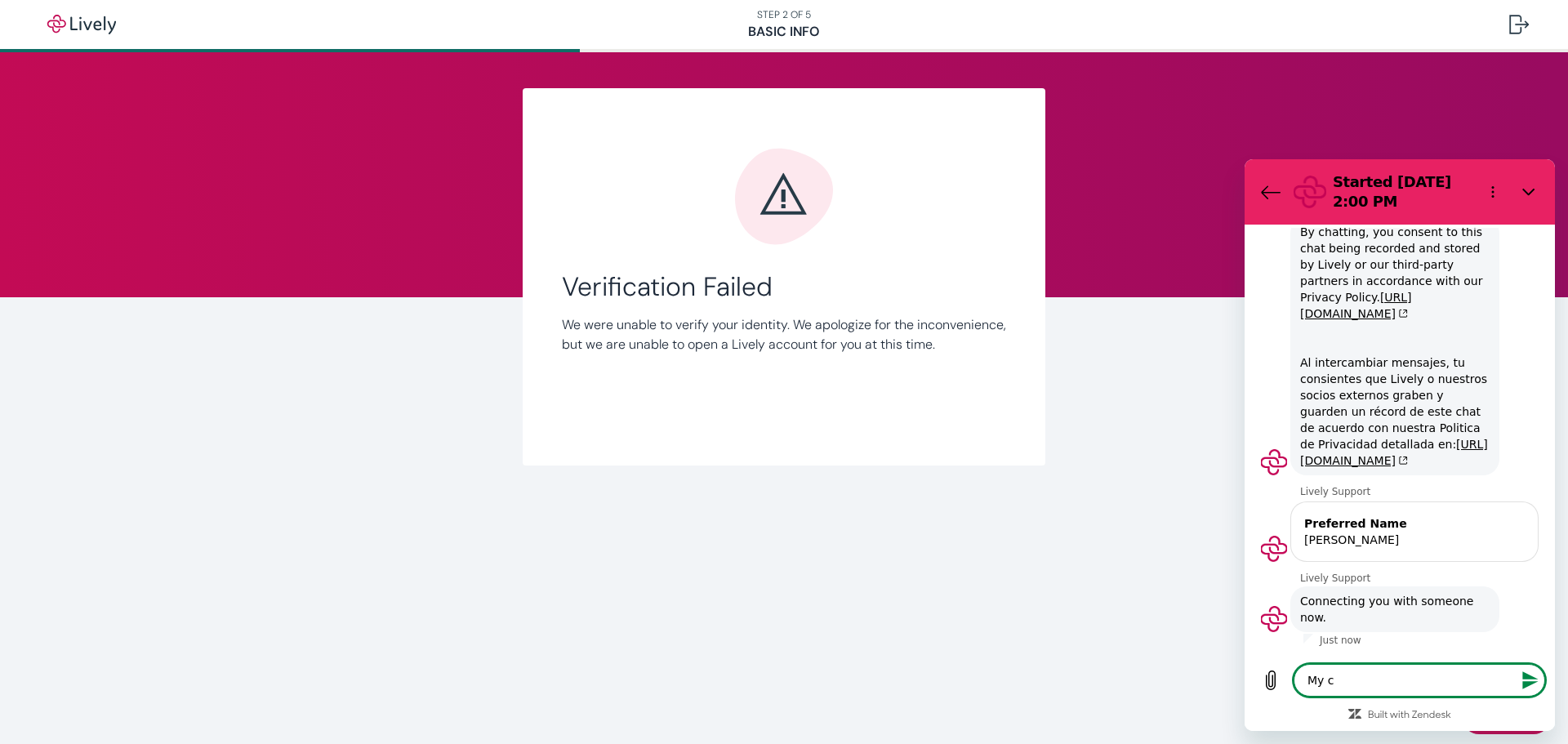
type textarea "My"
type textarea "x"
type textarea "My v"
type textarea "x"
type textarea "My ve"
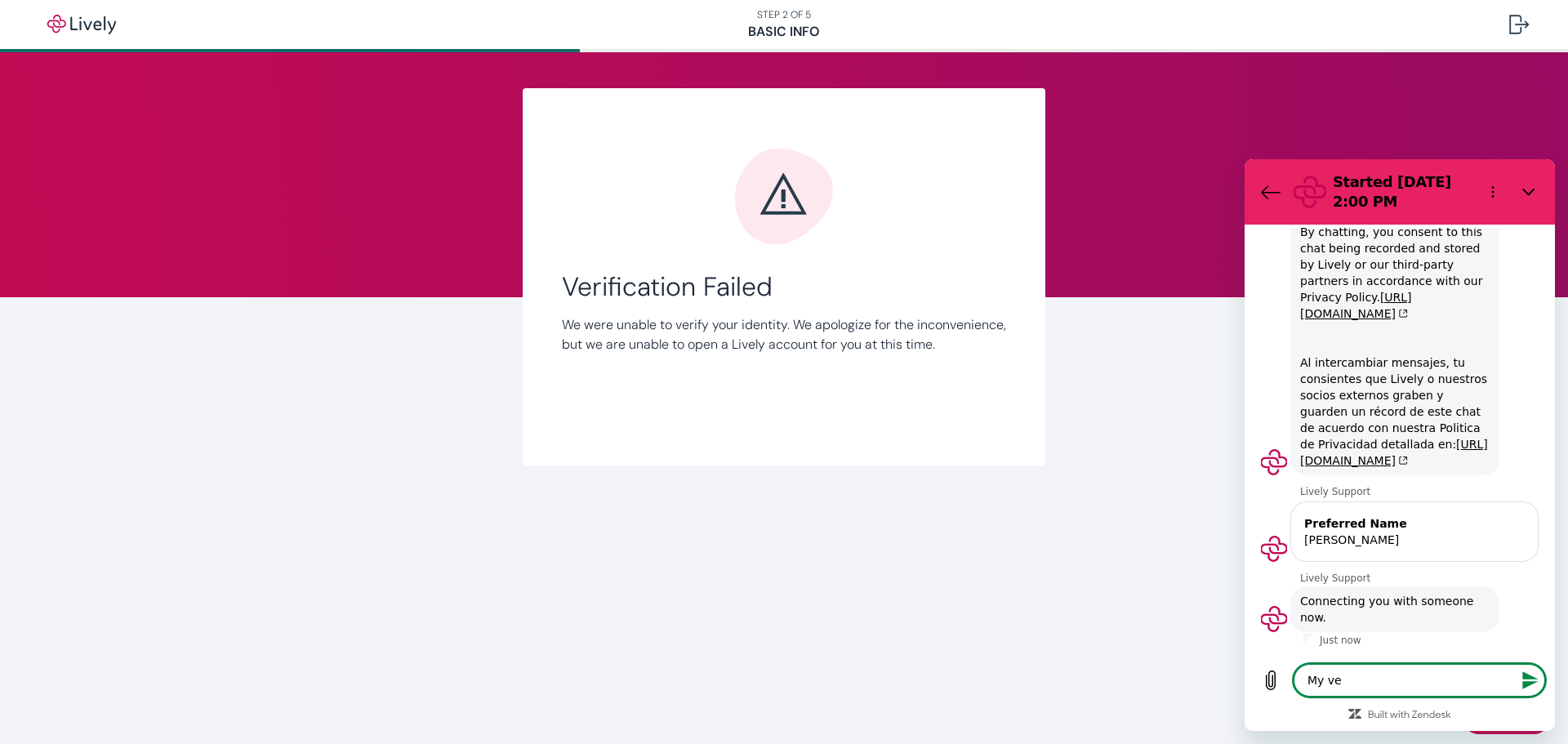
type textarea "x"
type textarea "My ver"
type textarea "x"
type textarea "My veri"
type textarea "x"
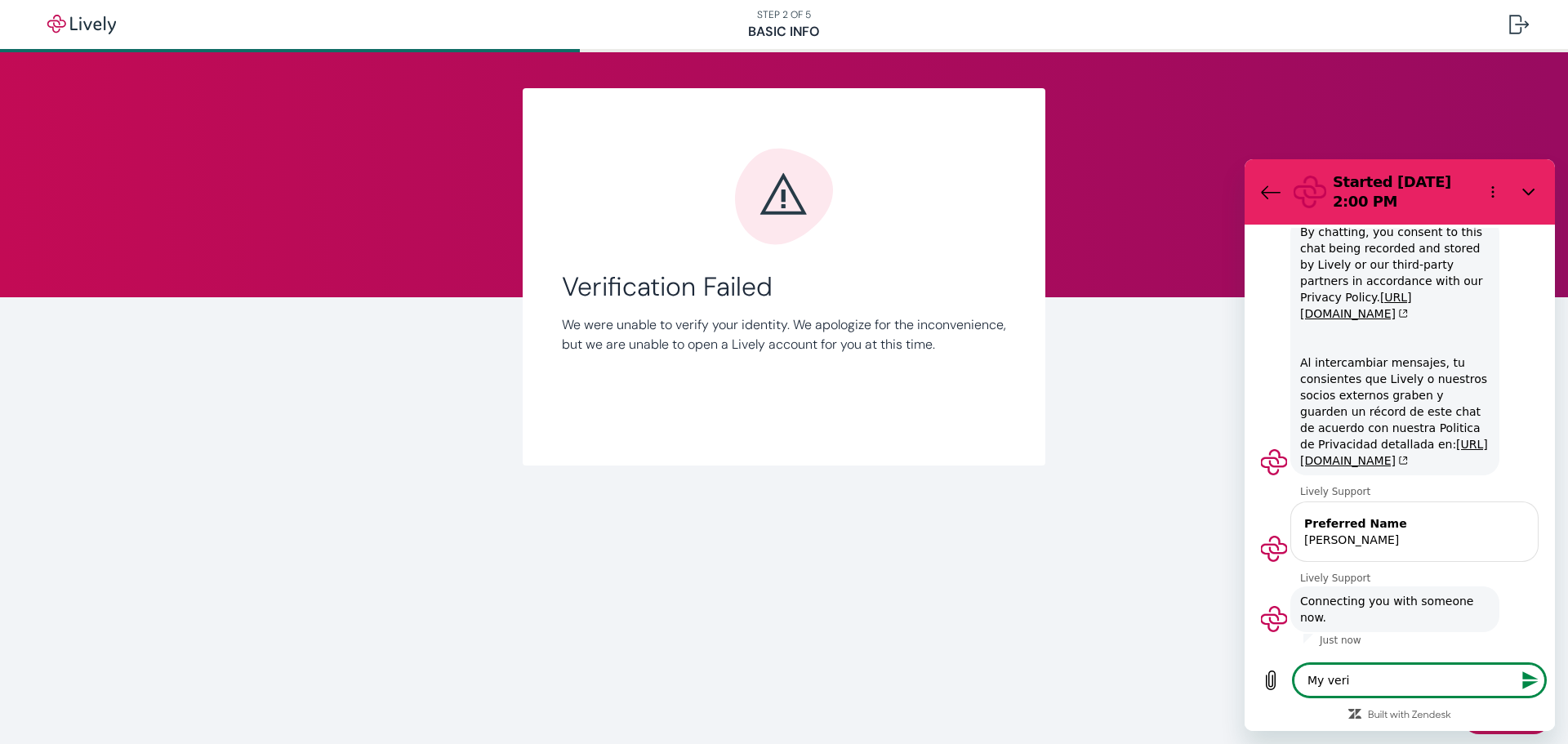
type textarea "My verif"
type textarea "x"
type textarea "My verifi"
type textarea "x"
type textarea "My verific"
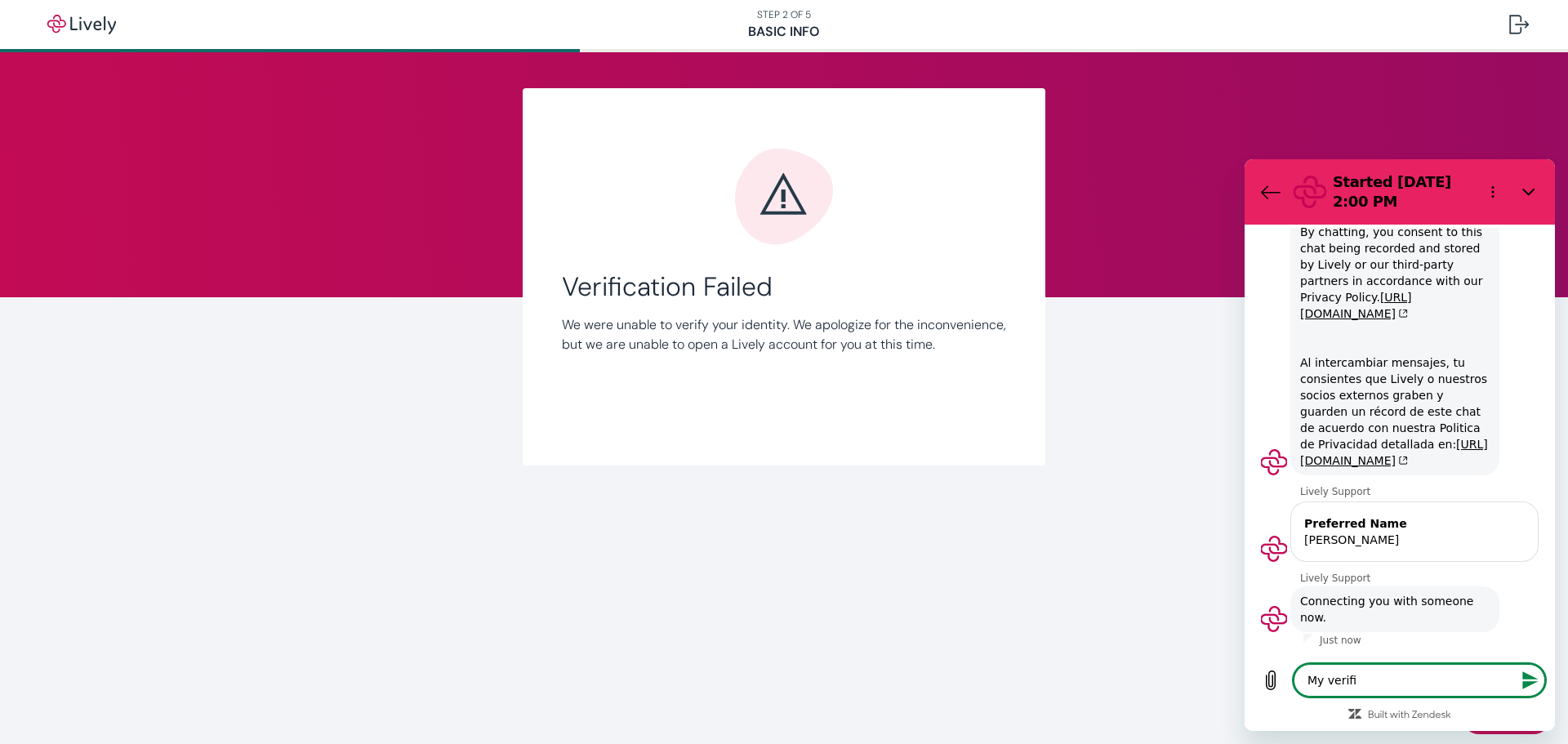
type textarea "x"
type textarea "My verifica"
type textarea "x"
type textarea "My verificat"
type textarea "x"
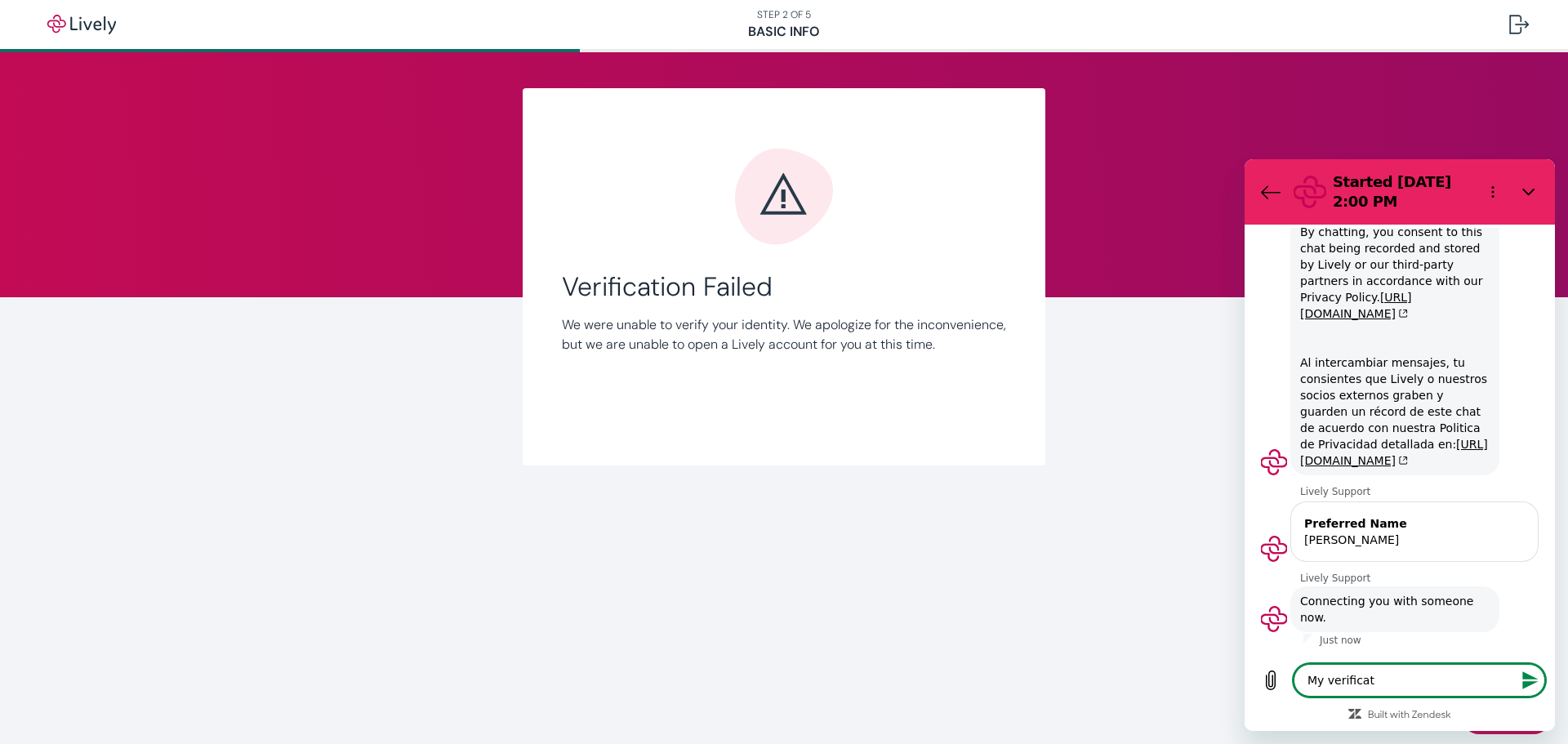
type textarea "My verificati"
type textarea "x"
type textarea "My verificatio"
type textarea "x"
type textarea "My verification"
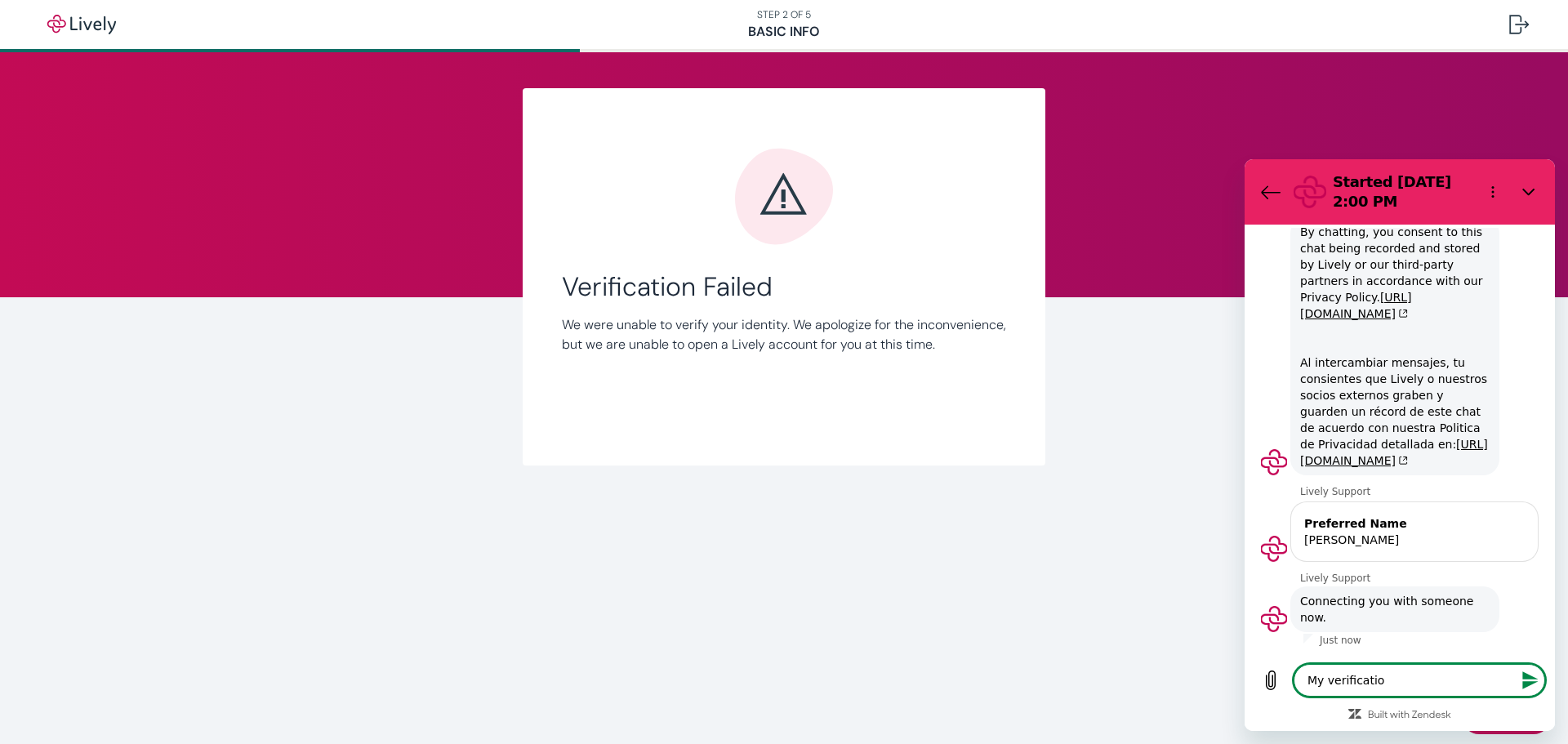
type textarea "x"
type textarea "My verification"
type textarea "x"
type textarea "My verification f"
type textarea "x"
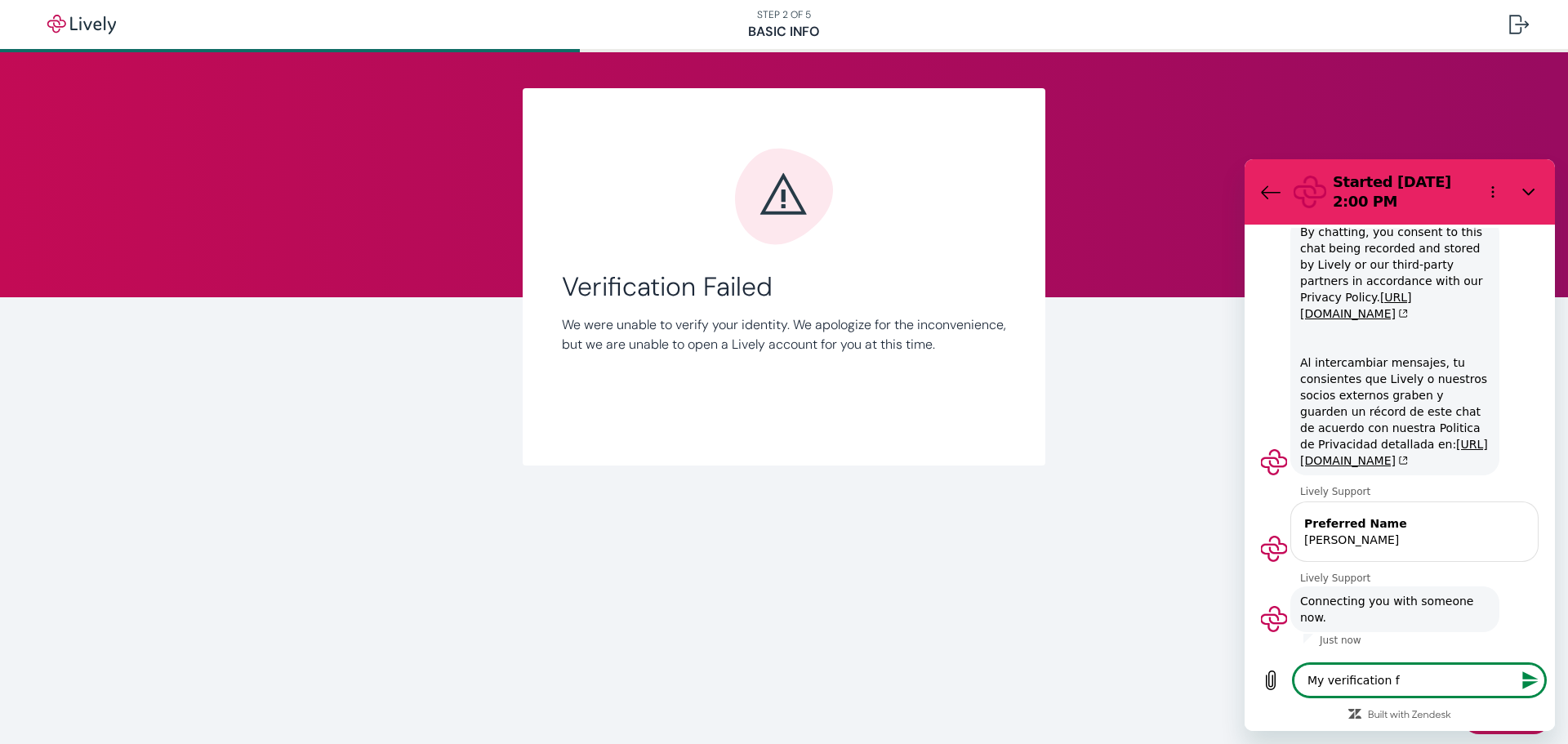
type textarea "My verification fa"
type textarea "x"
type textarea "My verification fai"
type textarea "x"
type textarea "My verification fail"
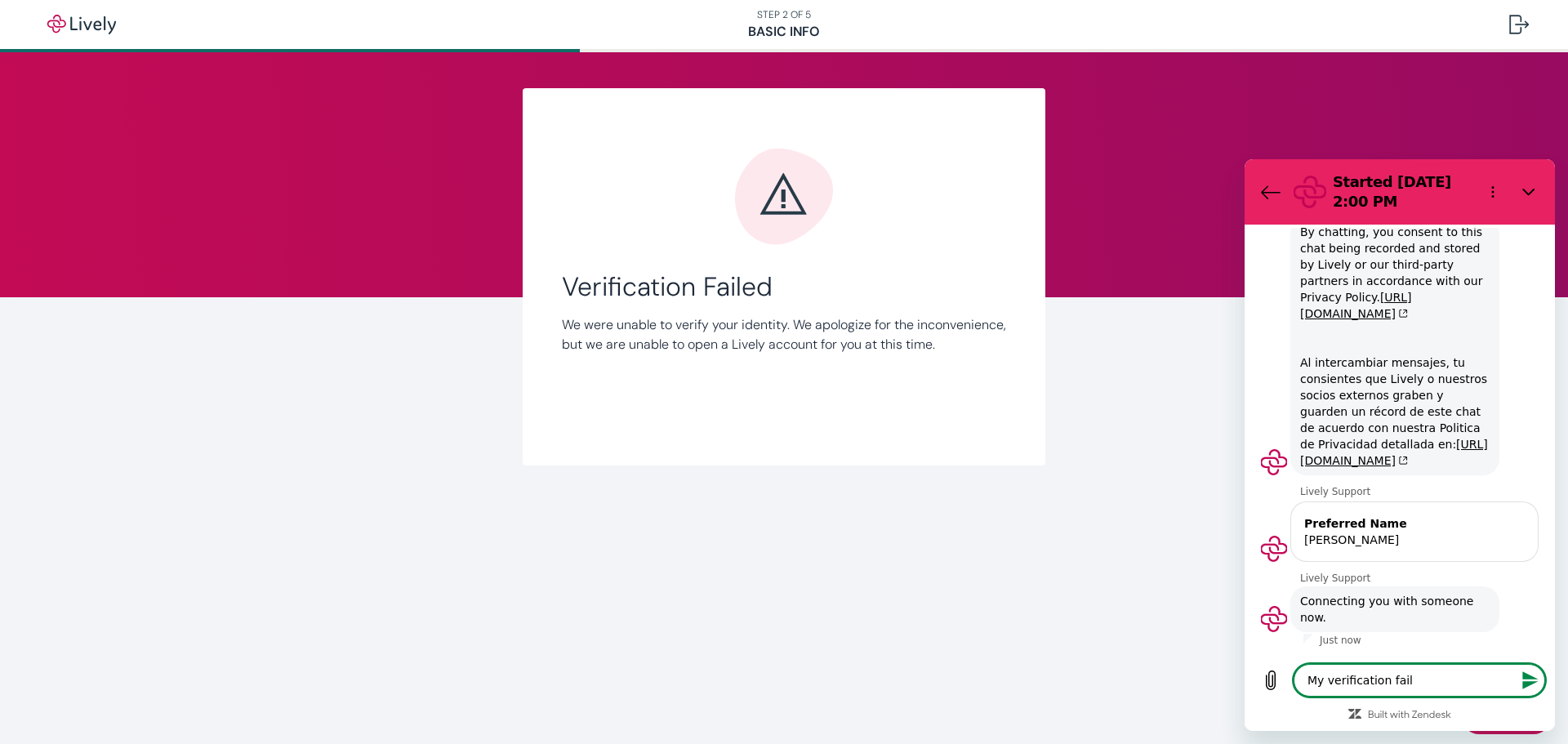
type textarea "x"
type textarea "My verification [PERSON_NAME]"
type textarea "x"
type textarea "My verification failed"
type textarea "x"
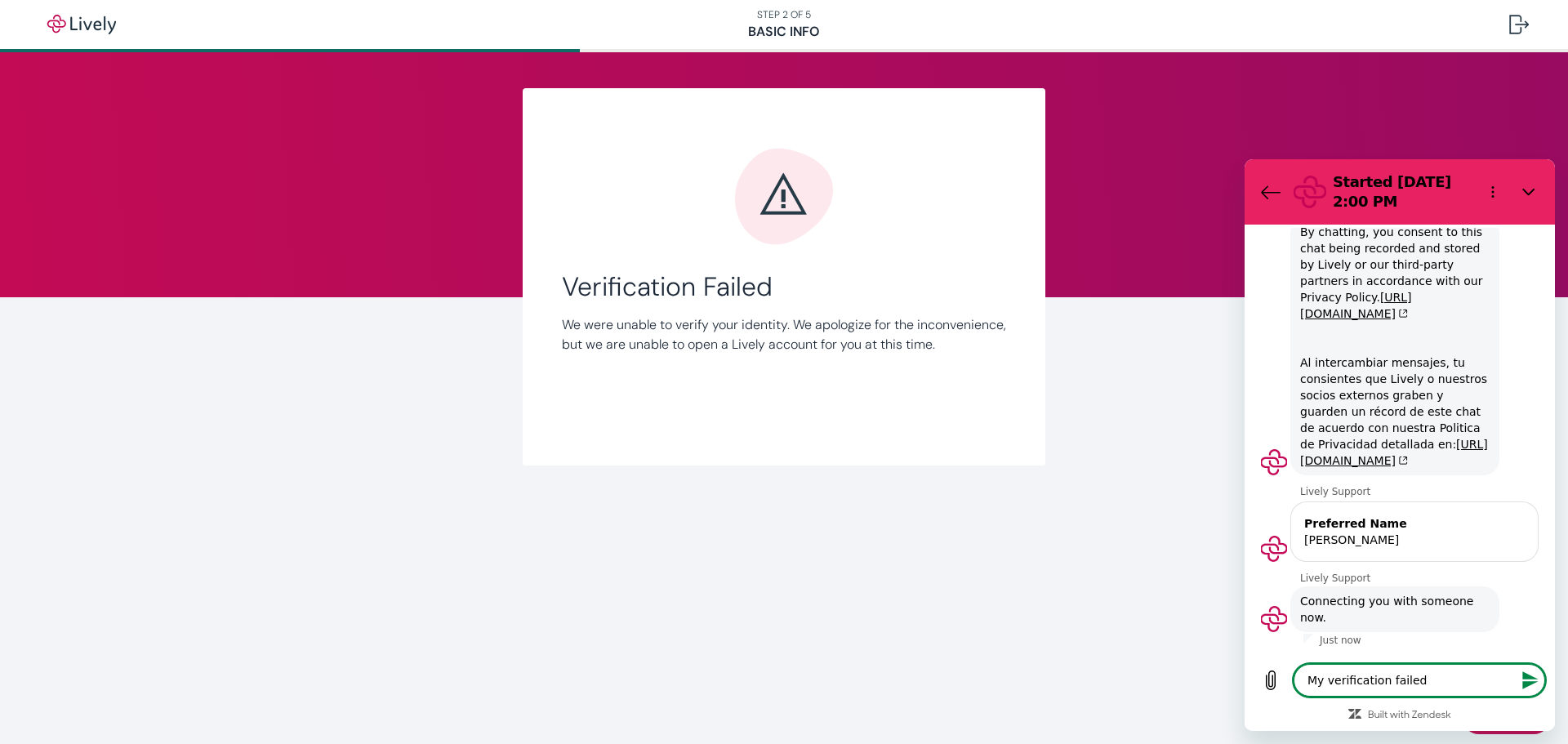
type textarea "My verification failed"
type textarea "x"
type textarea "My verification failed a"
type textarea "x"
type textarea "My verification failed an"
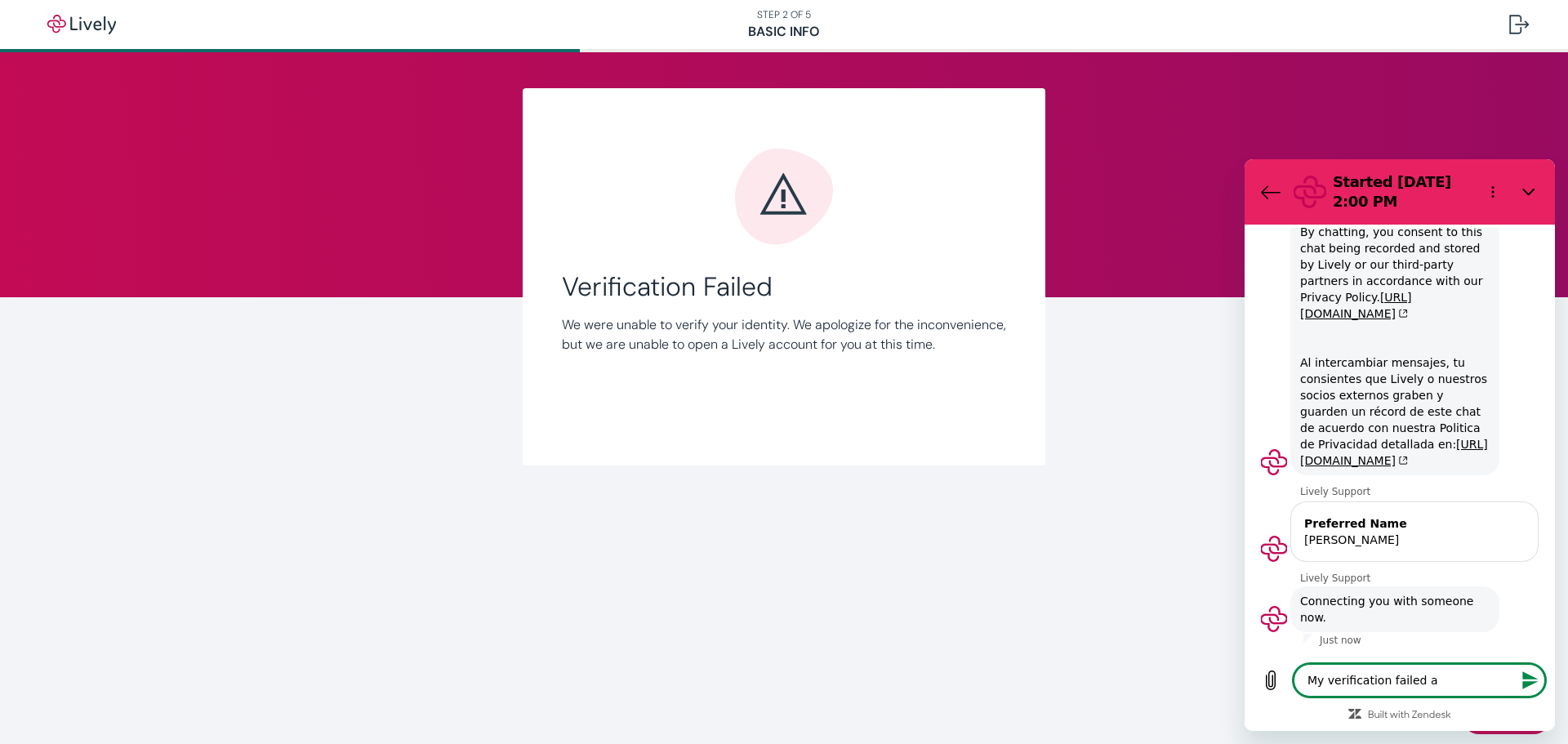
type textarea "x"
type textarea "My verification failed and"
type textarea "x"
type textarea "My verification failed and"
type textarea "x"
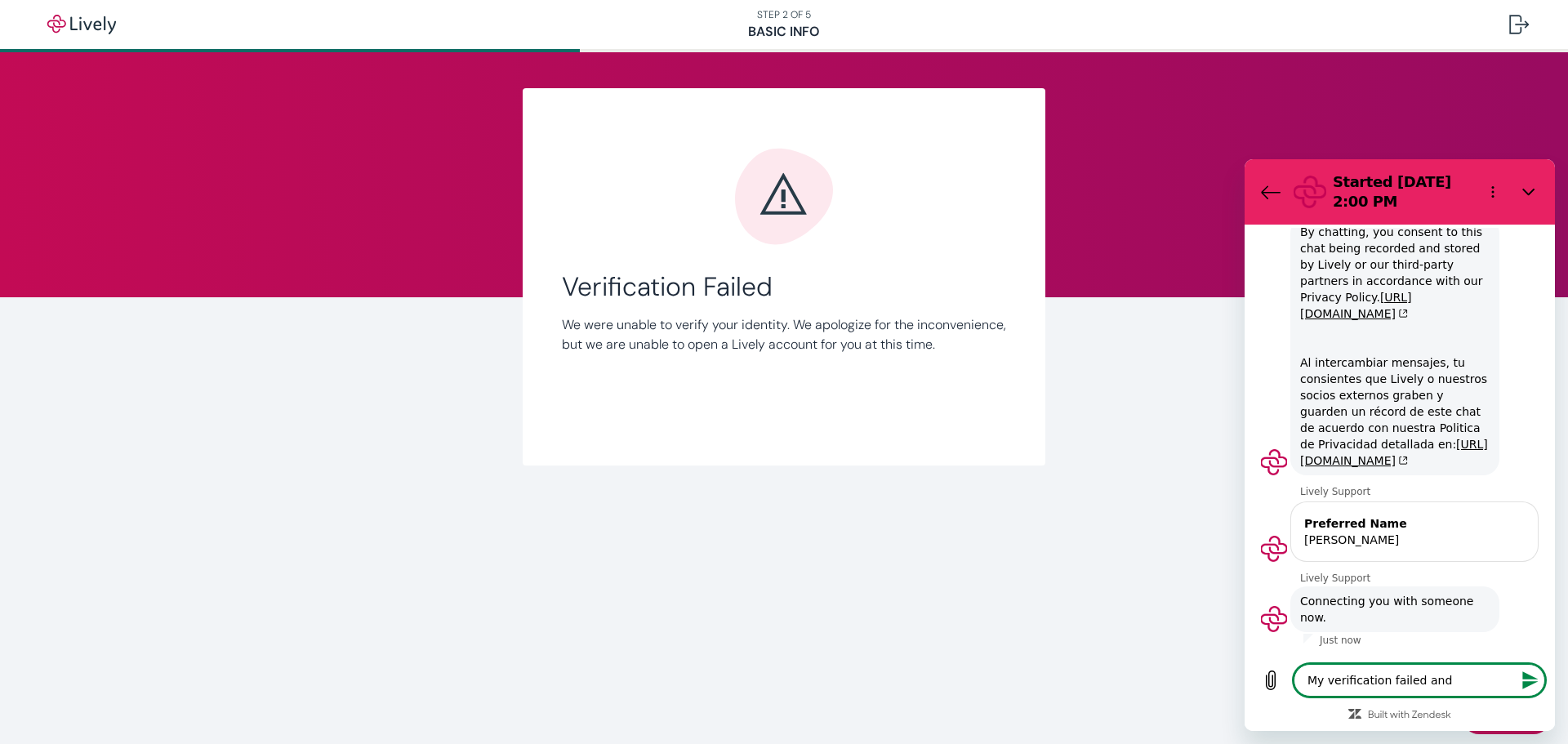
type textarea "My verification failed and I"
type textarea "x"
type textarea "My verification failed and I"
type textarea "x"
type textarea "My verification failed and I d"
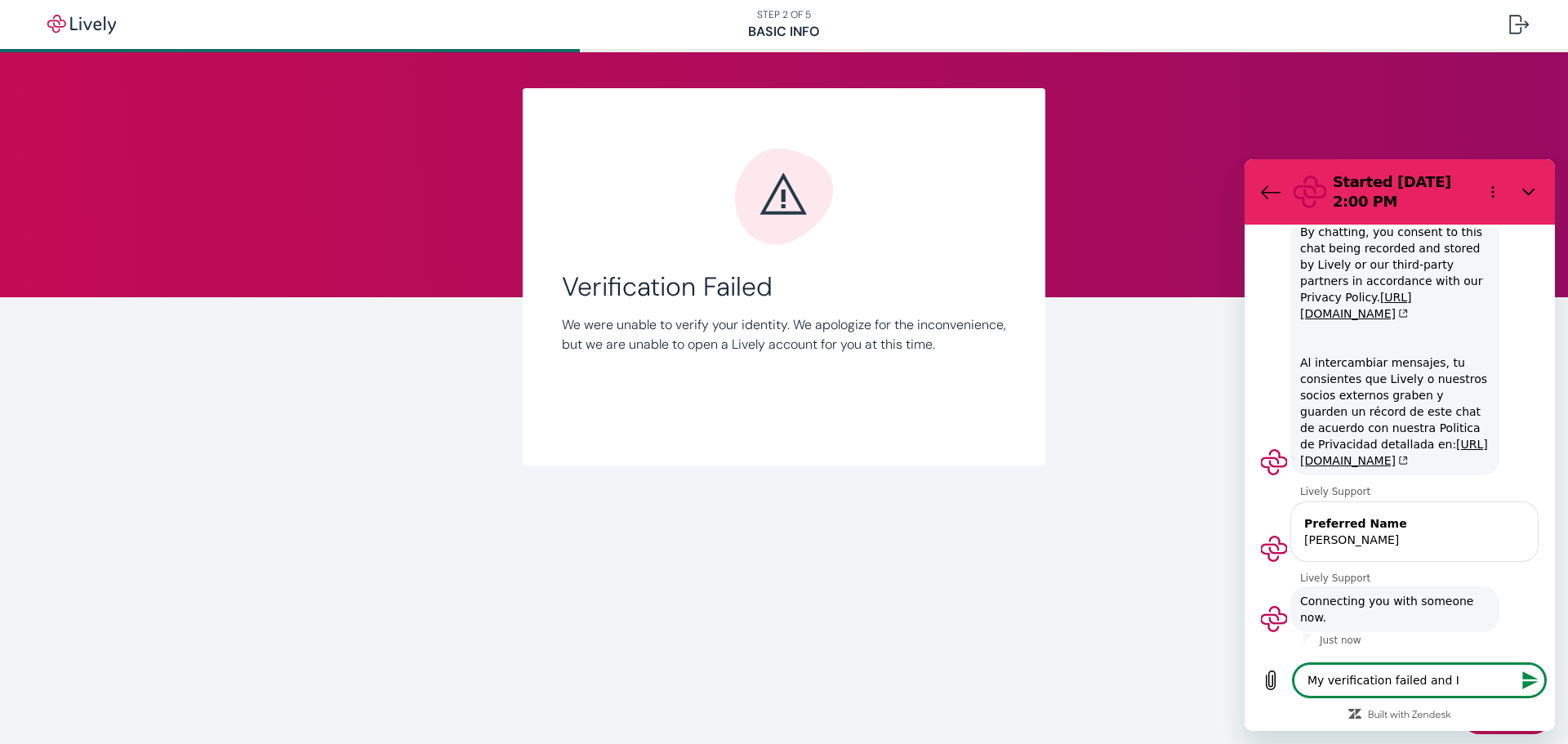
type textarea "x"
type textarea "My verification failed and I do"
type textarea "x"
type textarea "My verification failed and I don"
type textarea "x"
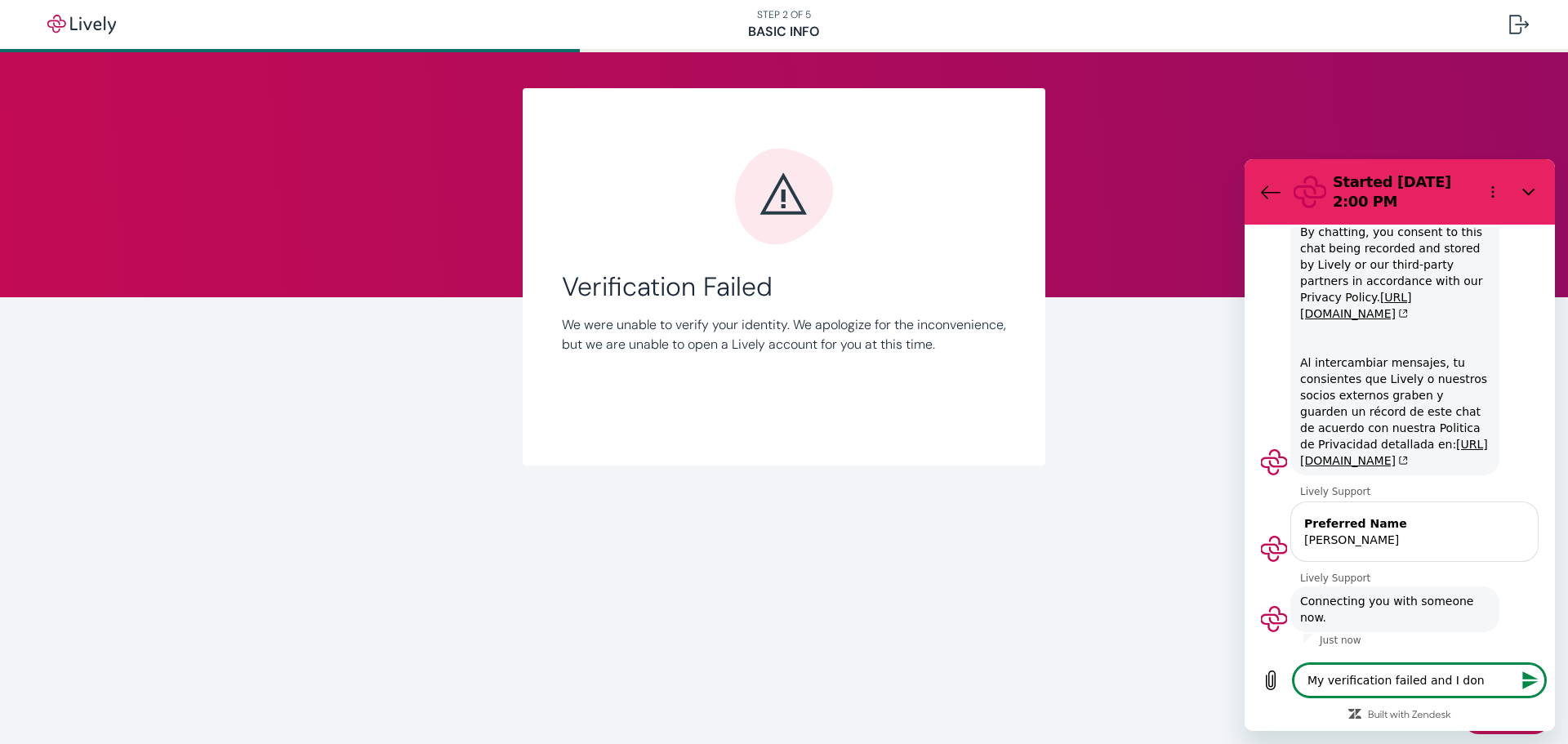
type textarea "My verification failed and I don'"
type textarea "x"
type textarea "My verification failed and I don't"
type textarea "x"
type textarea "My verification failed and I don't"
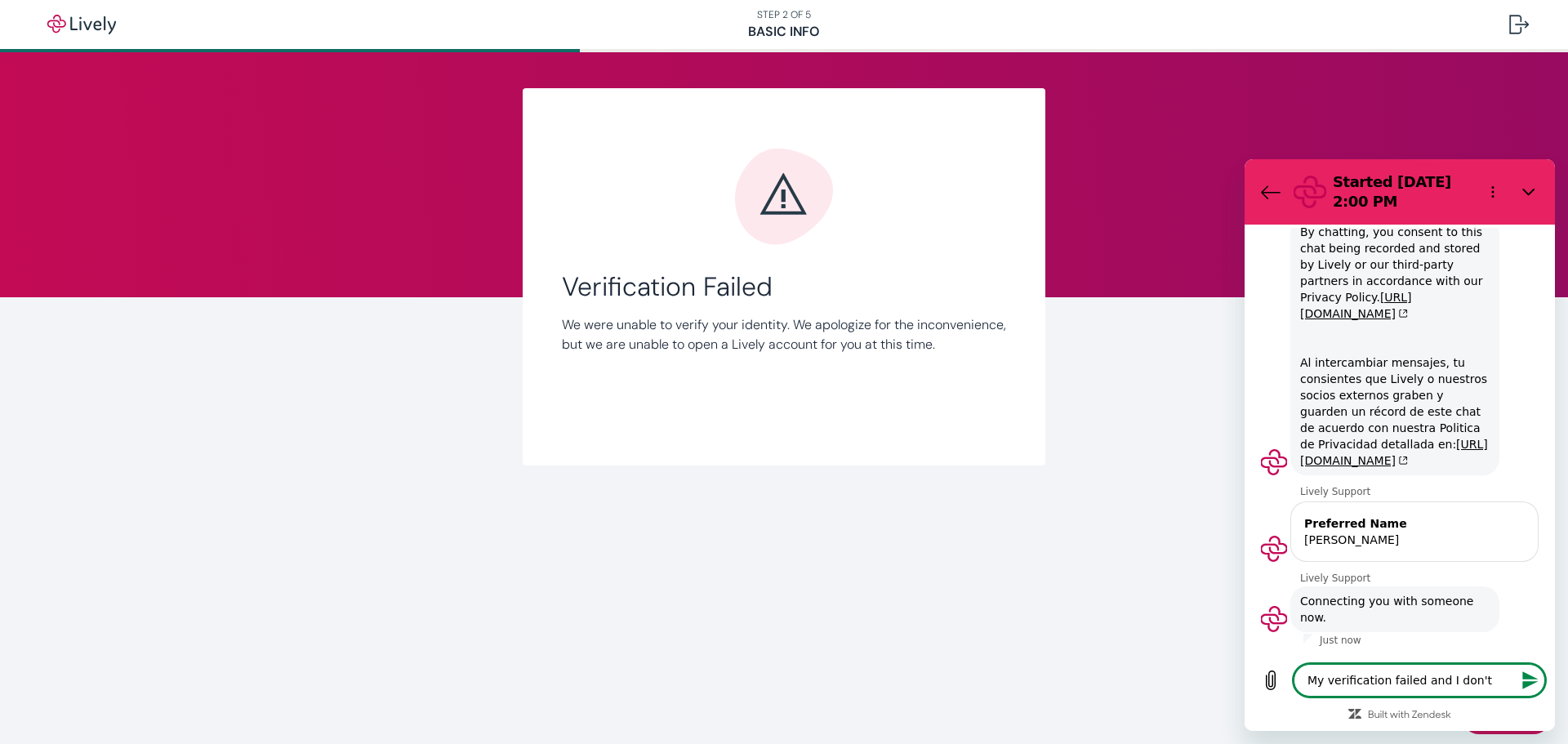
type textarea "x"
type textarea "My verification failed and I don't k"
type textarea "x"
type textarea "My verification failed and I don't kn"
type textarea "x"
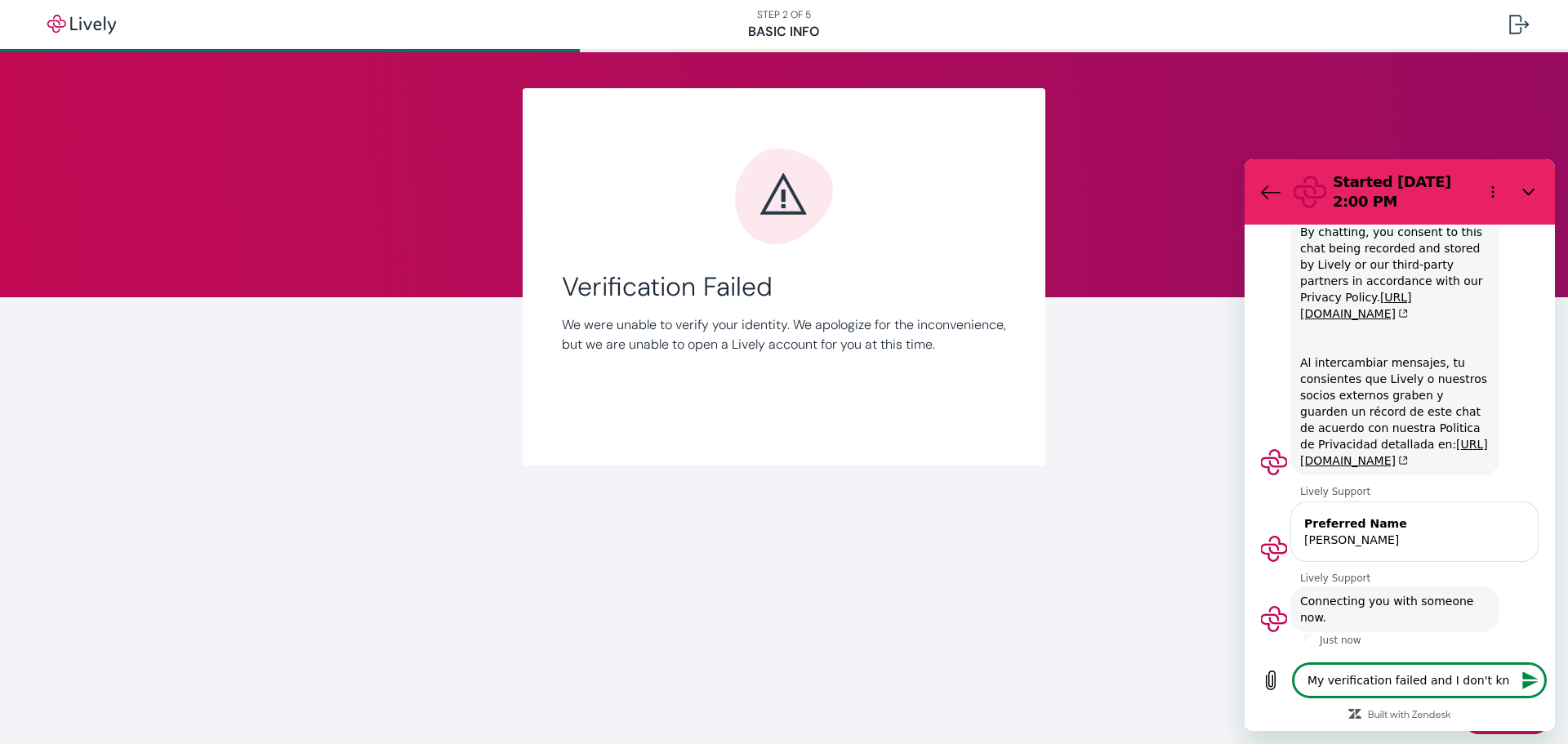
type textarea "My verification failed and I don't knw"
type textarea "x"
type textarea "My verification failed and I don't knwo"
type textarea "x"
type textarea "My verification failed and I don't knwo"
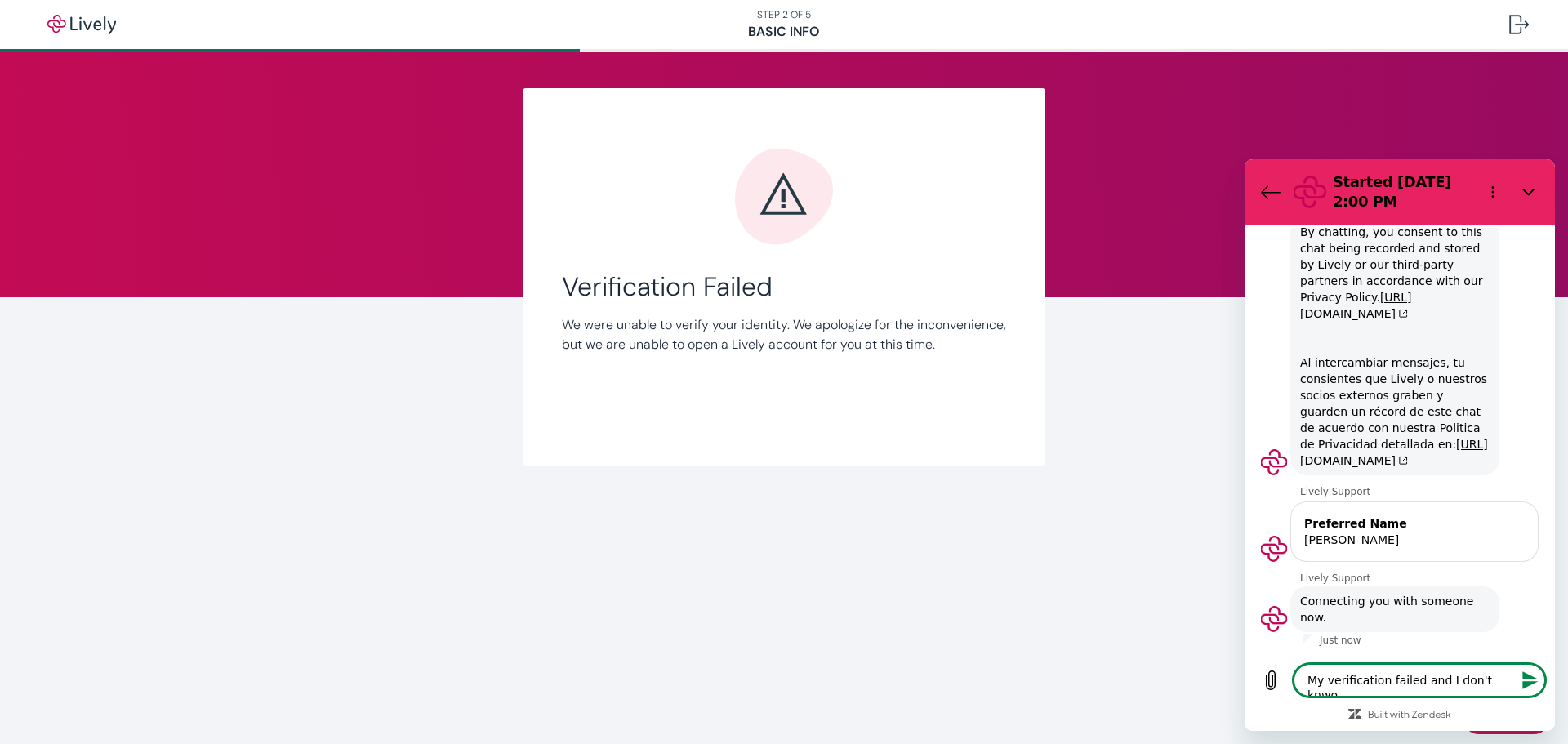
type textarea "x"
type textarea "My verification failed and I don't knwo"
type textarea "x"
type textarea "My verification failed and I don't knw"
type textarea "x"
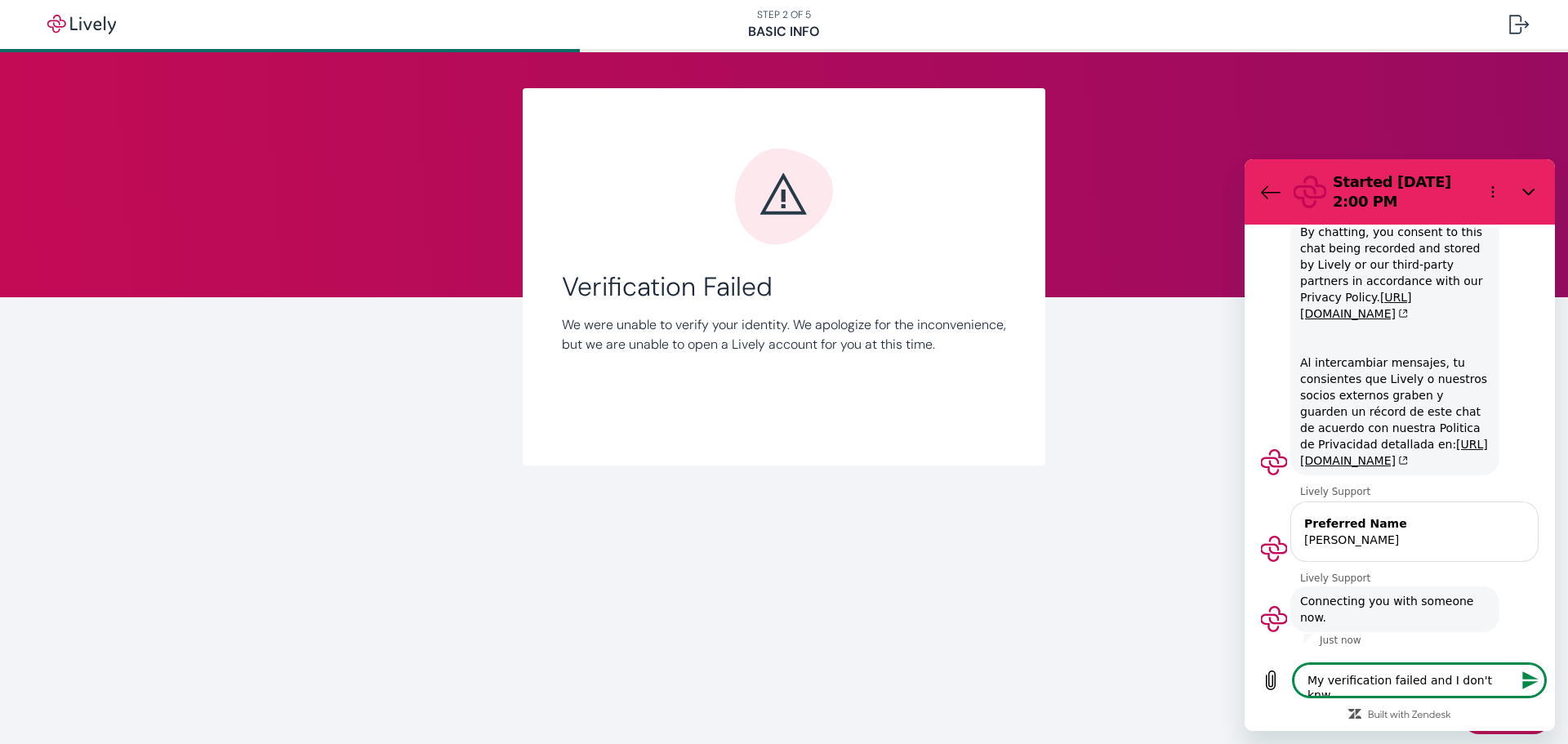
type textarea "My verification failed and I don't kn"
type textarea "x"
type textarea "My verification failed and I don't kno"
type textarea "x"
type textarea "My verification failed and I don't know"
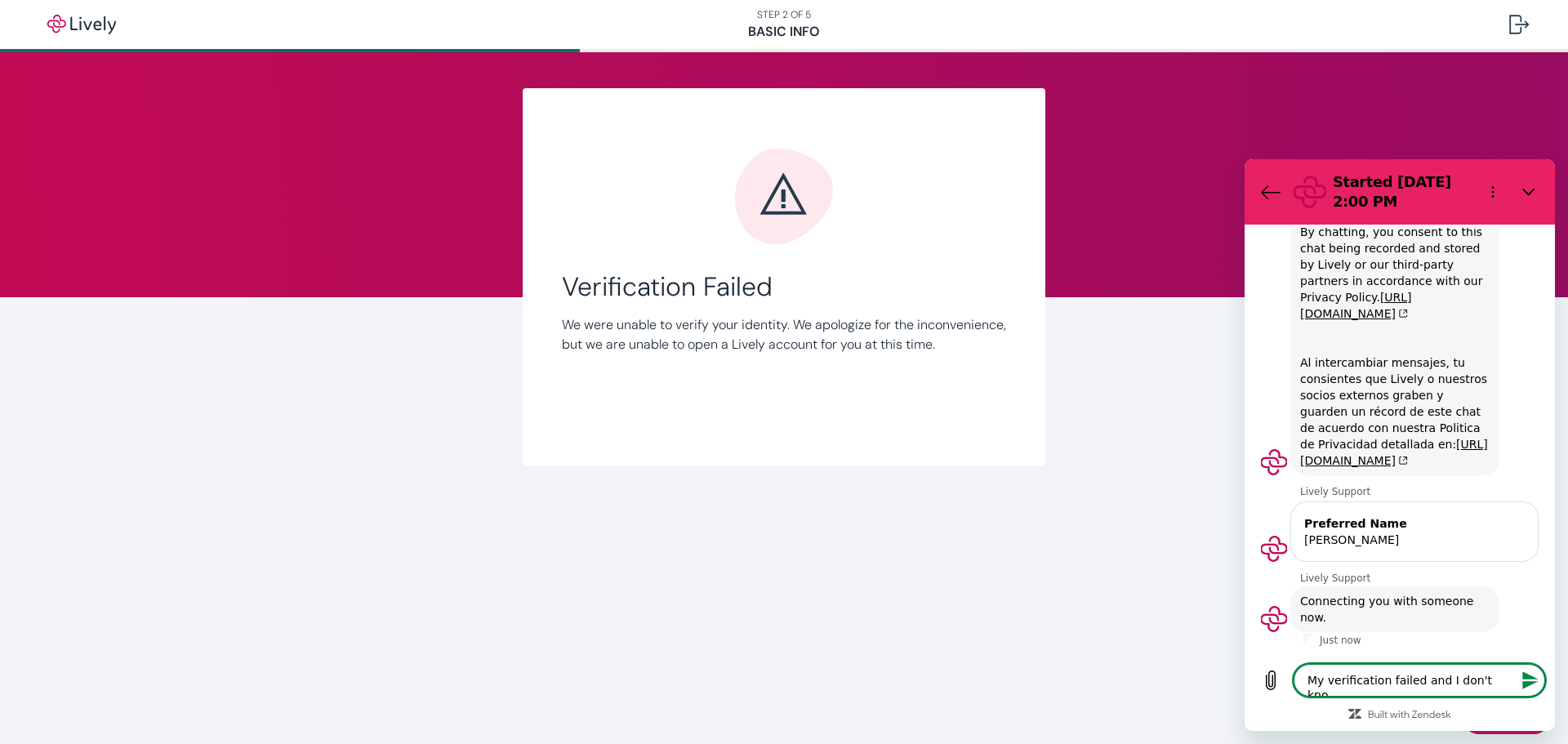
type textarea "x"
type textarea "My verification failed and I don't know"
type textarea "x"
type textarea "My verification failed and I don't know w"
type textarea "x"
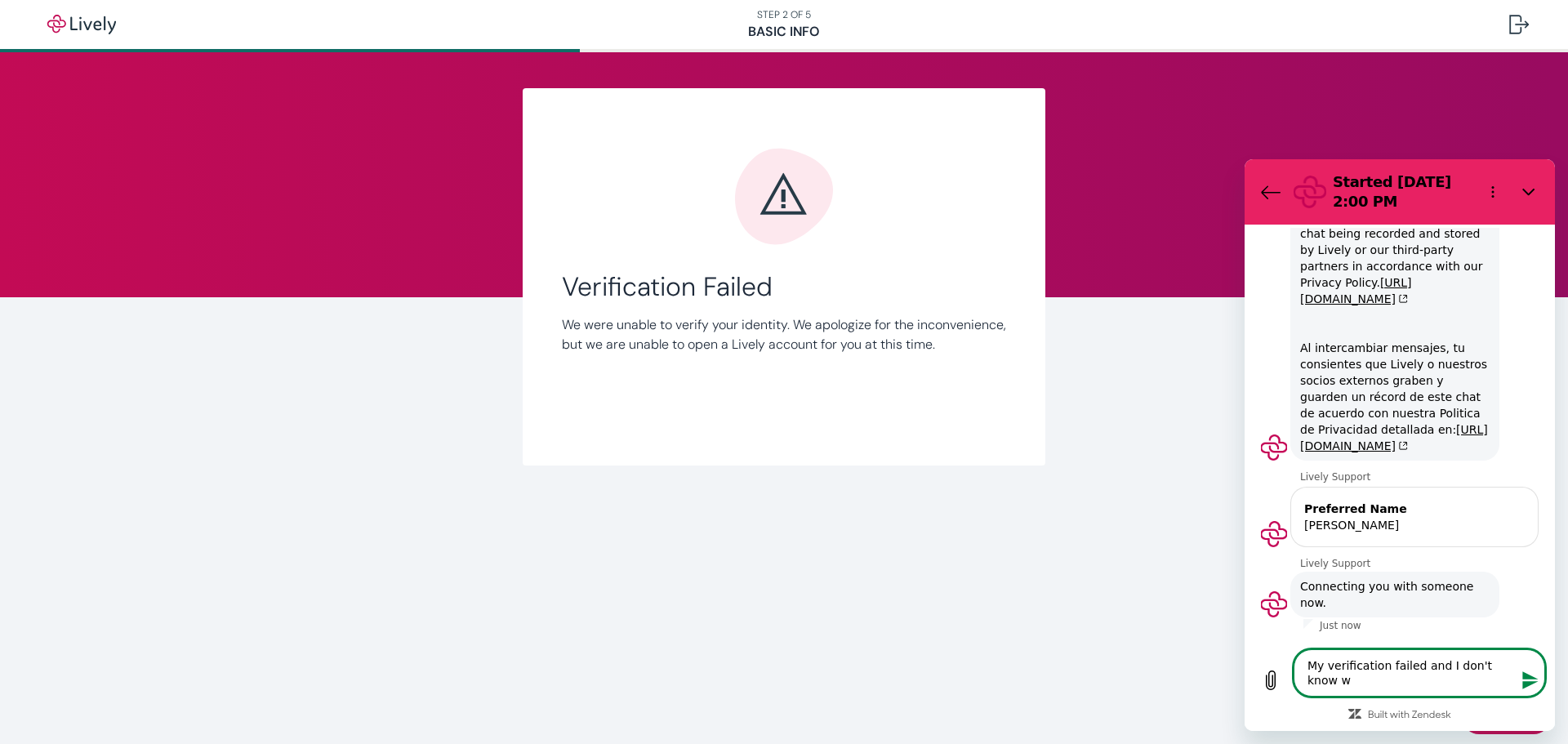
type textarea "My verification failed and I don't know wn"
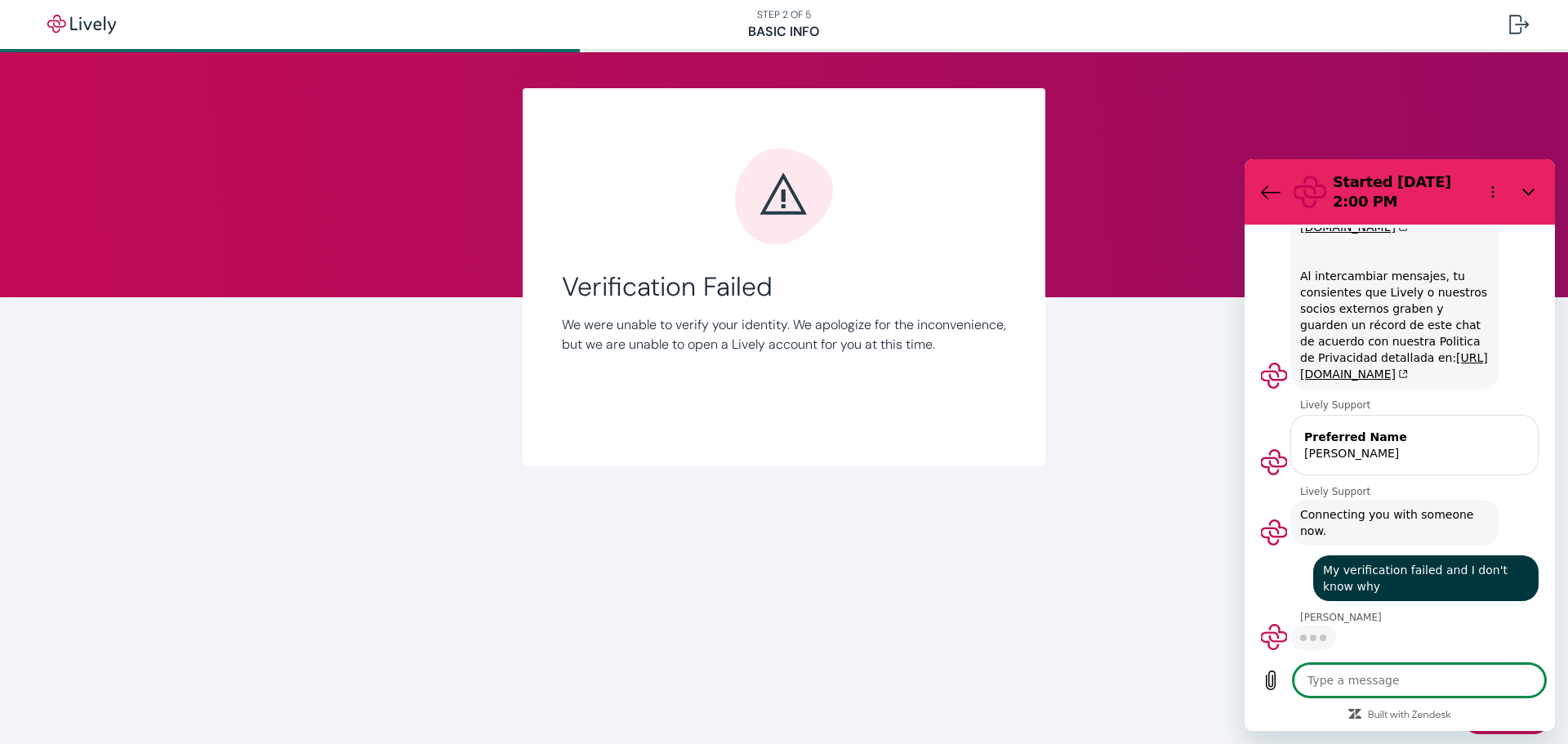
scroll to position [1321, 0]
click at [1388, 679] on textarea at bounding box center [1419, 680] width 251 height 33
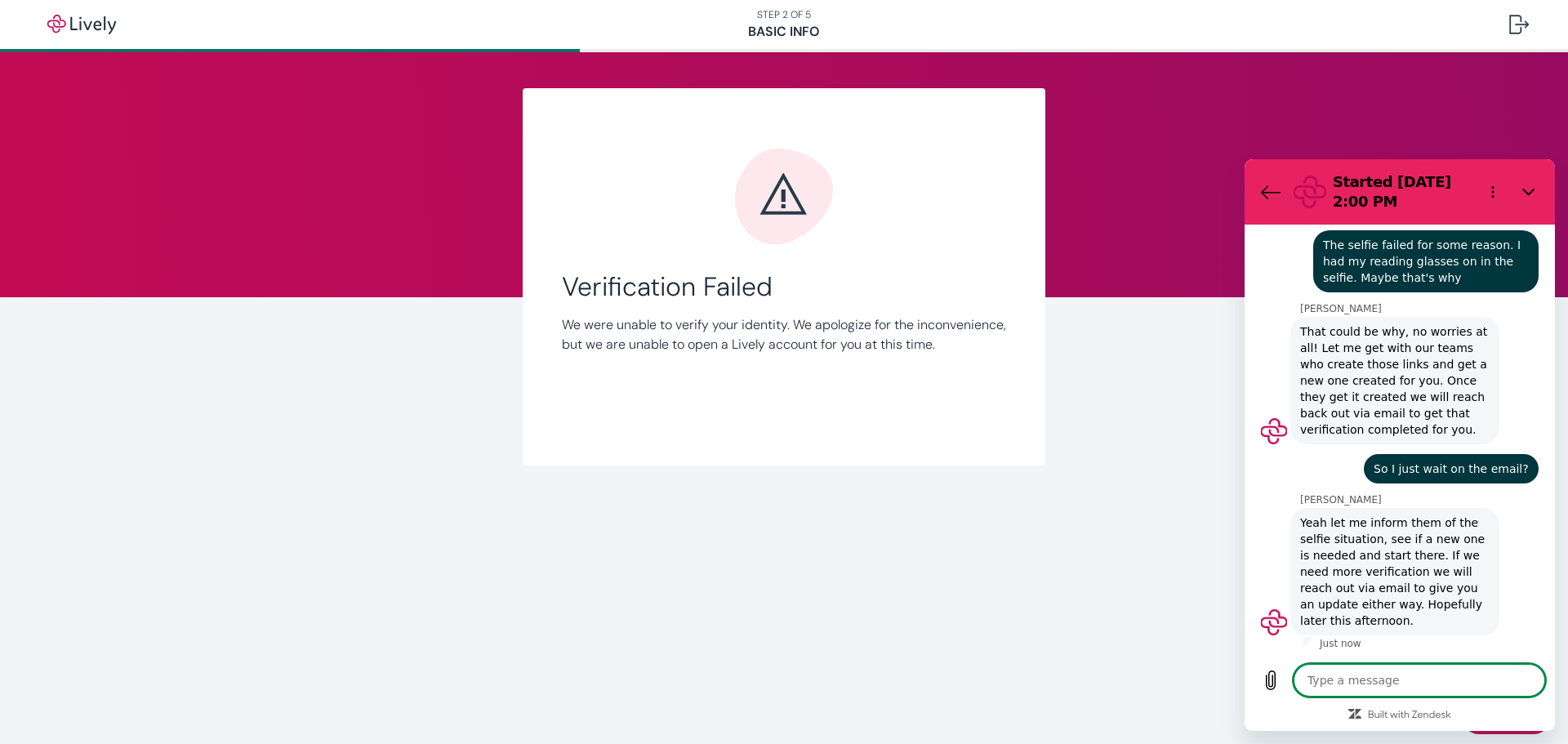
scroll to position [1918, 0]
